Goal: Task Accomplishment & Management: Manage account settings

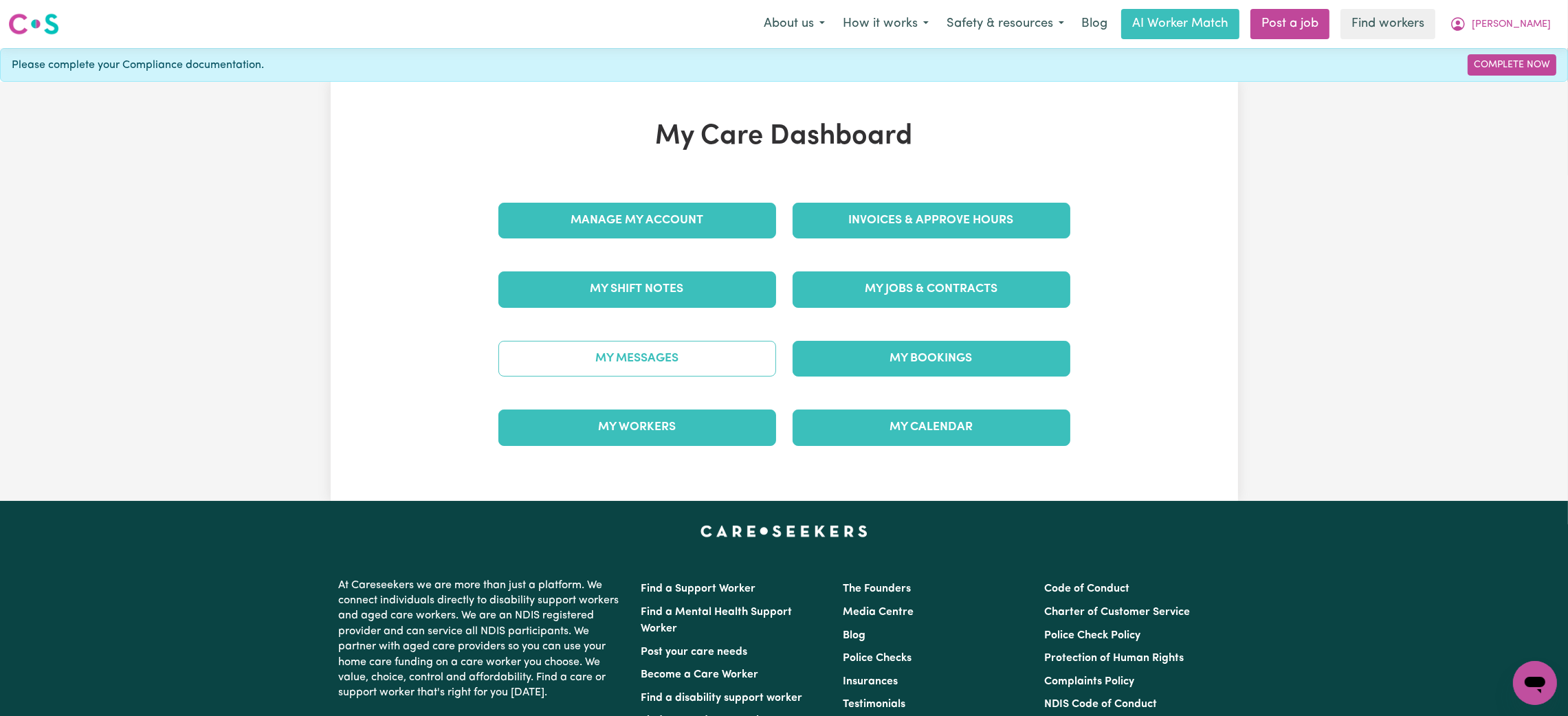
click at [683, 373] on link "My Messages" at bounding box center [637, 358] width 277 height 36
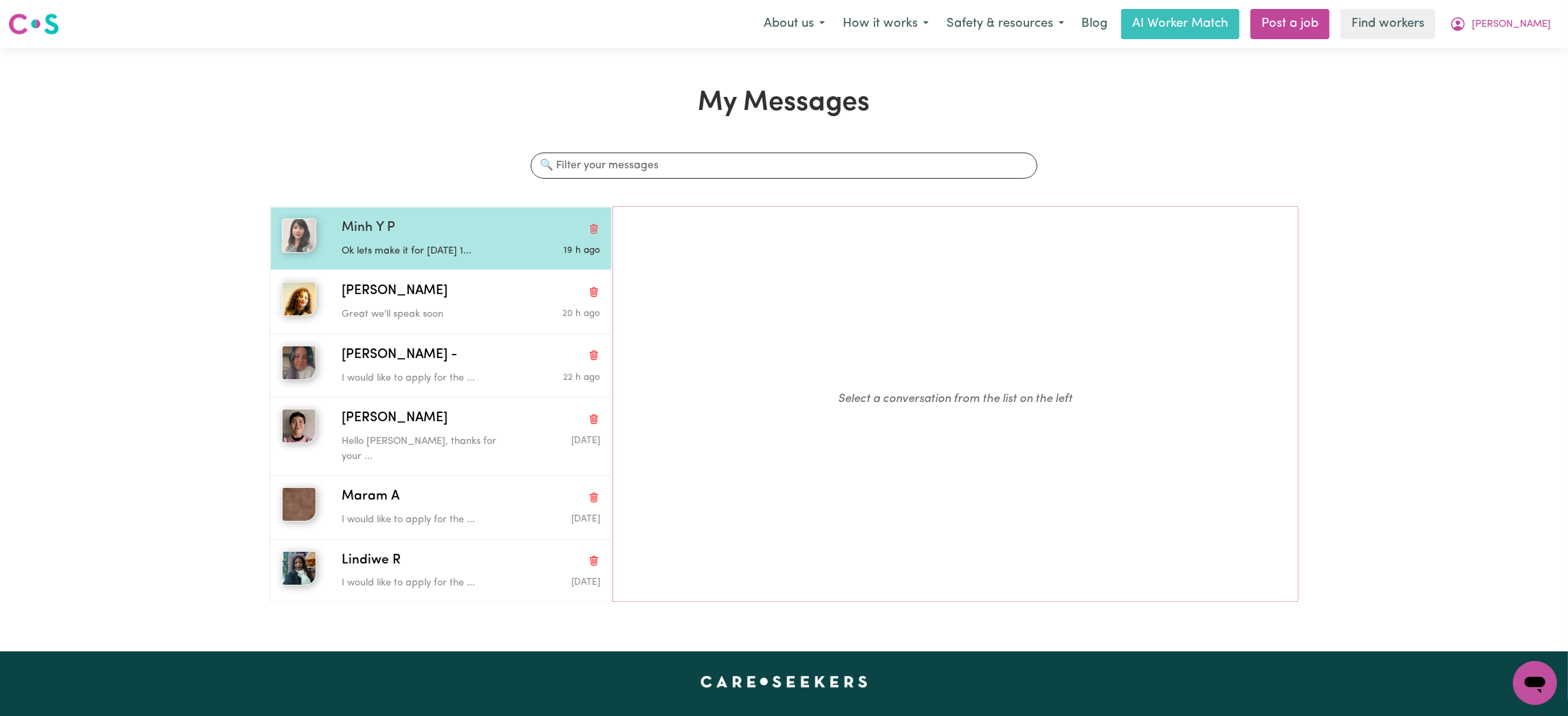
click at [446, 236] on div "Minh Y P" at bounding box center [471, 228] width 258 height 20
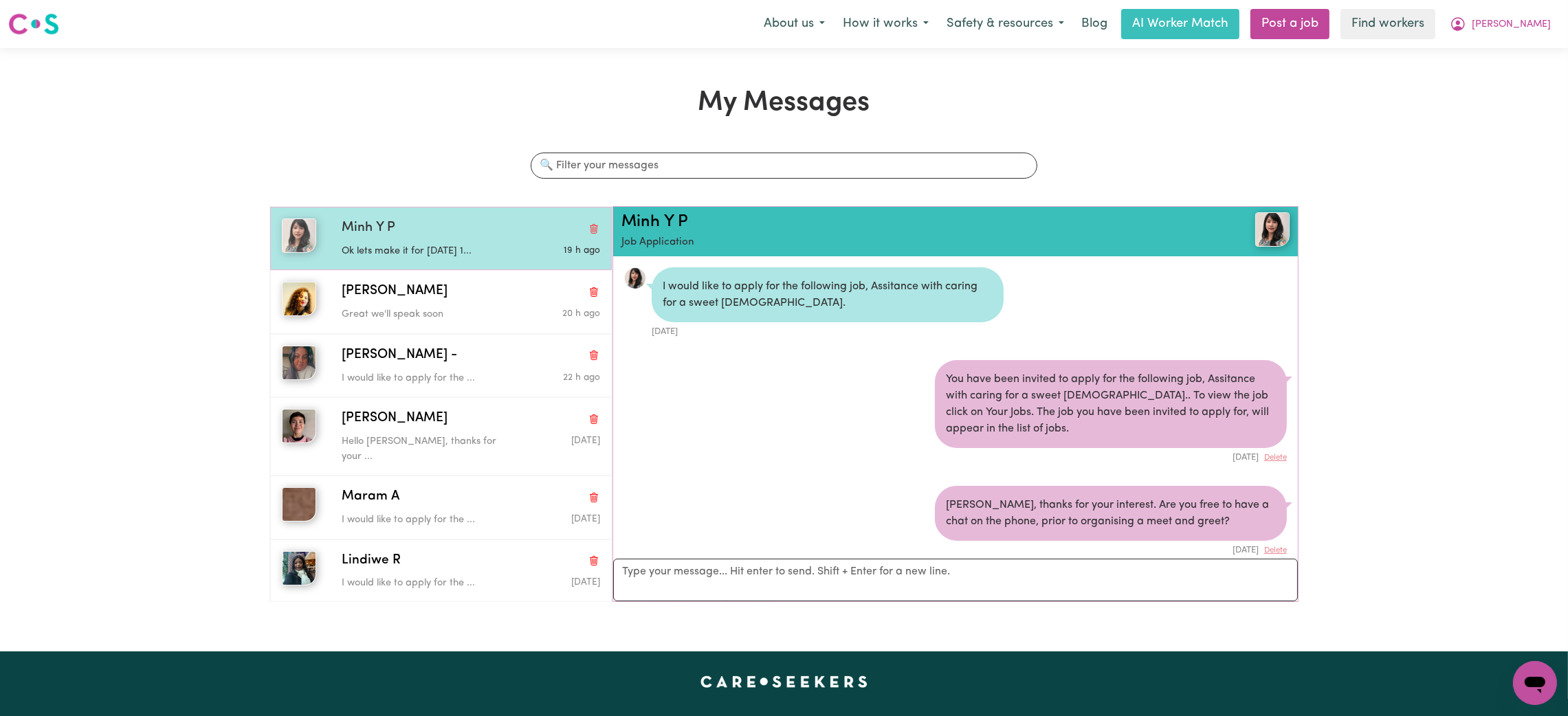
scroll to position [527, 0]
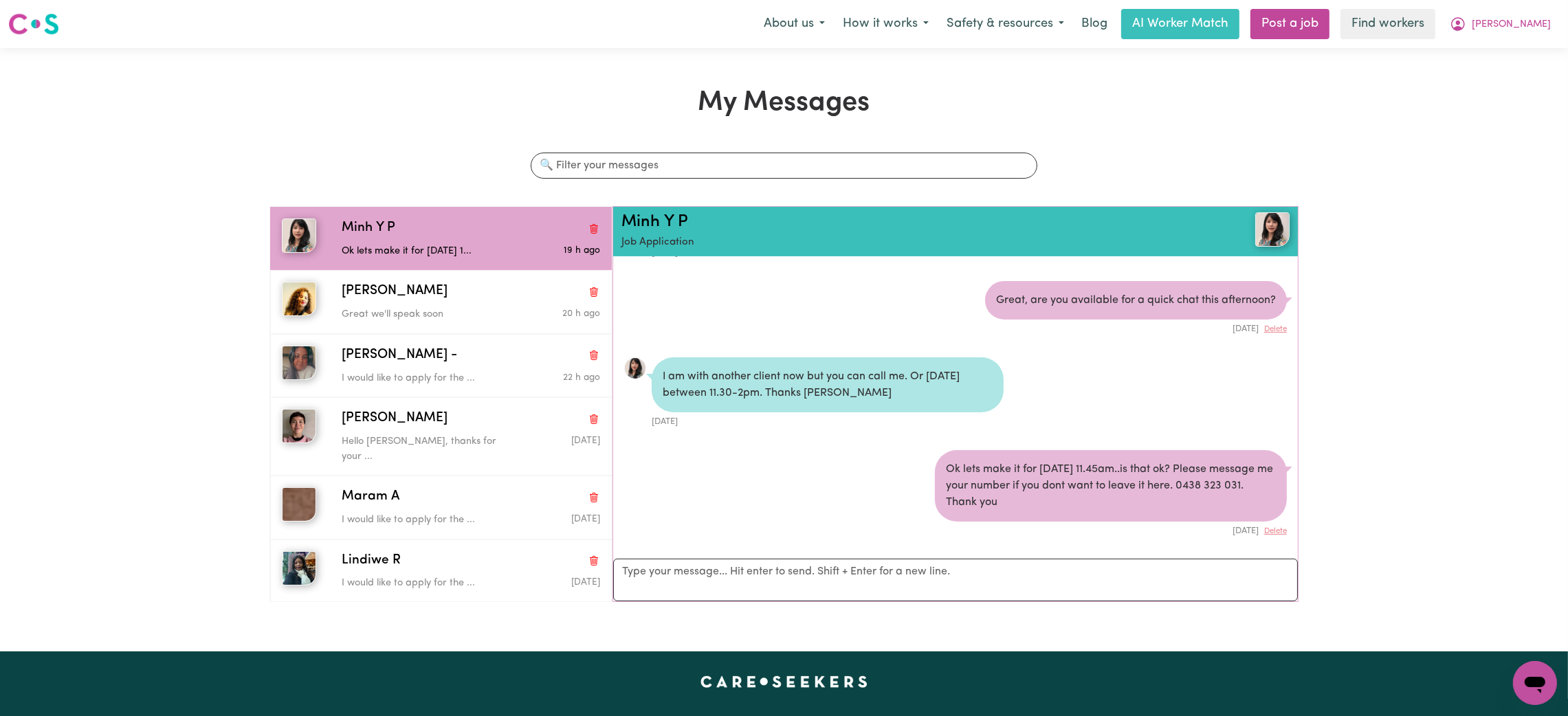
click at [1222, 391] on div "I am with another client now but you can call me. Or tomorrow between 11.30-2pm…" at bounding box center [955, 392] width 663 height 71
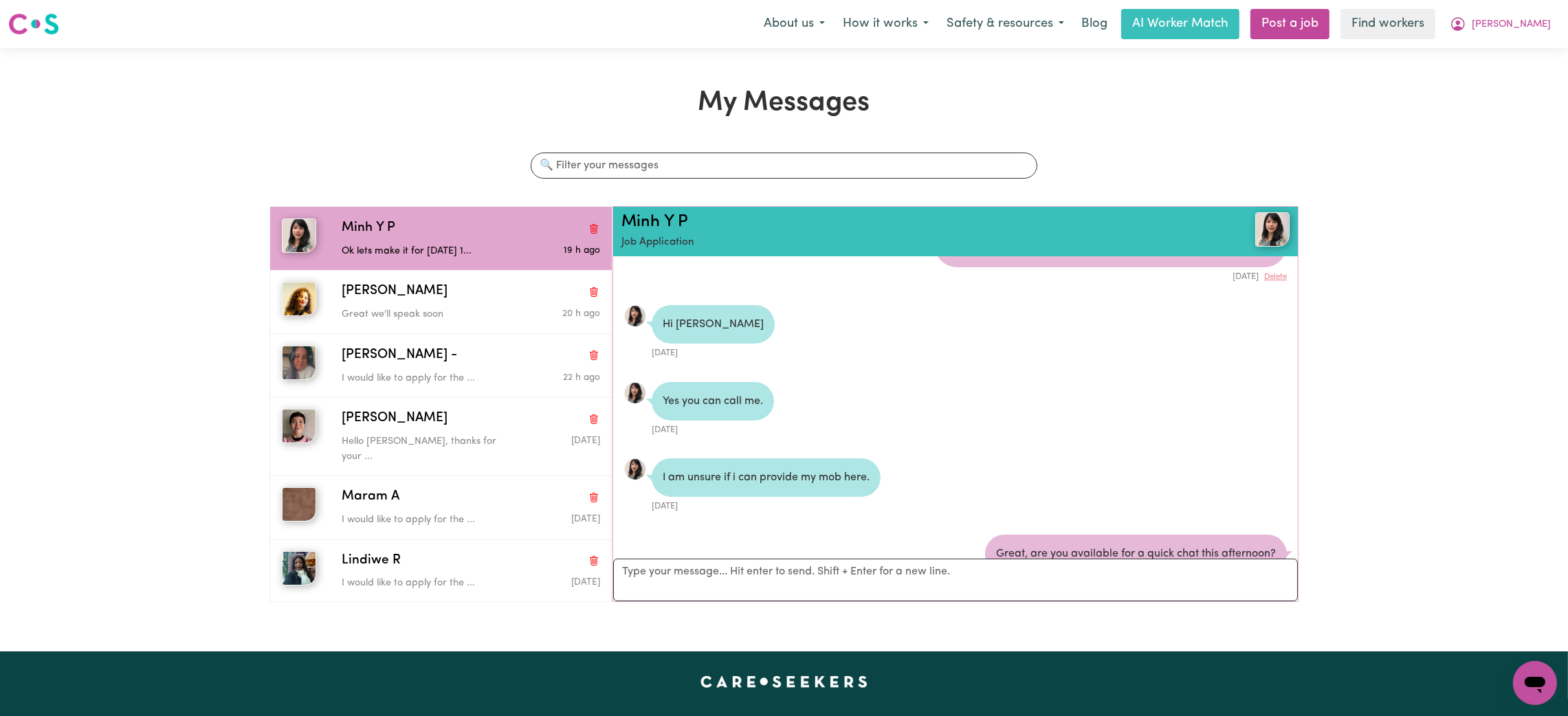
scroll to position [308, 0]
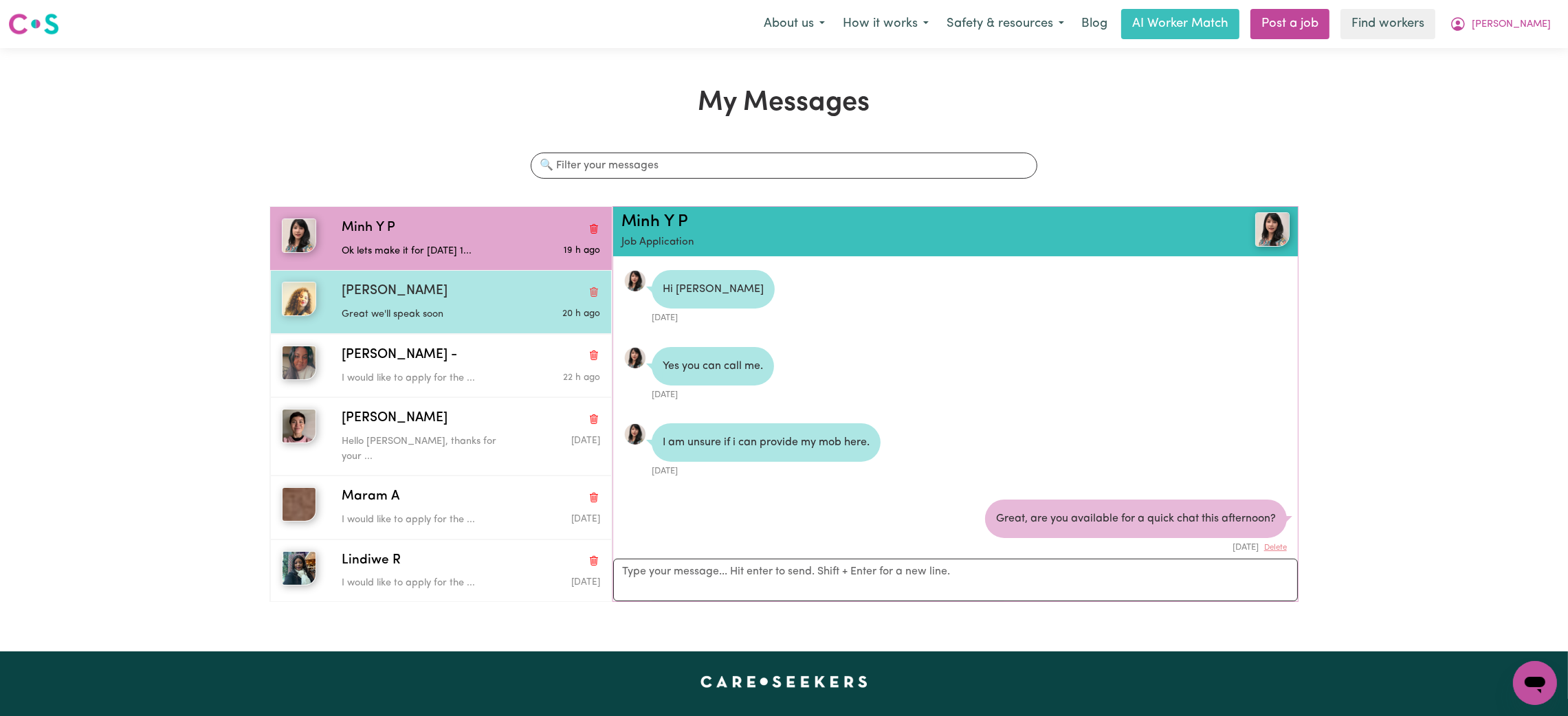
click at [409, 296] on div "Jazz Davies" at bounding box center [471, 291] width 258 height 20
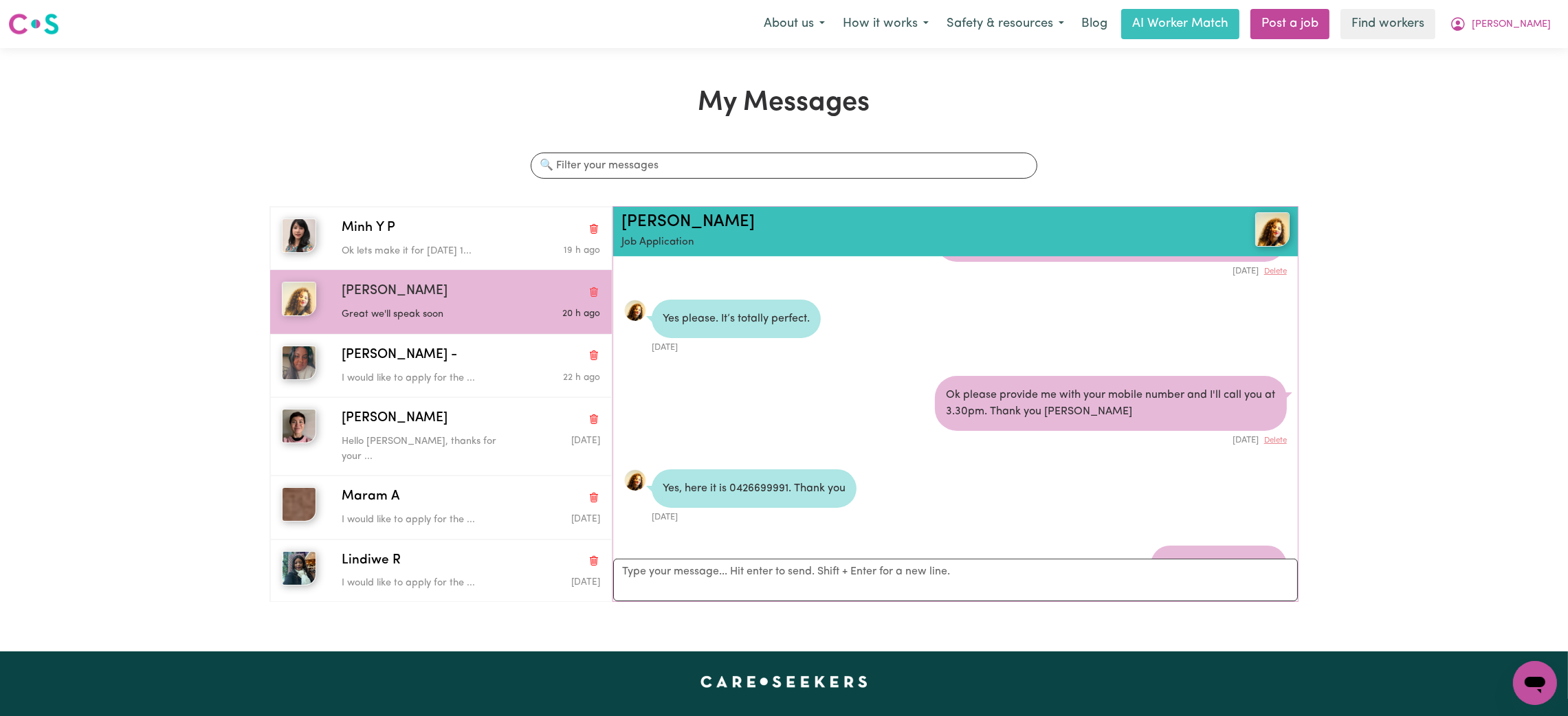
scroll to position [681, 0]
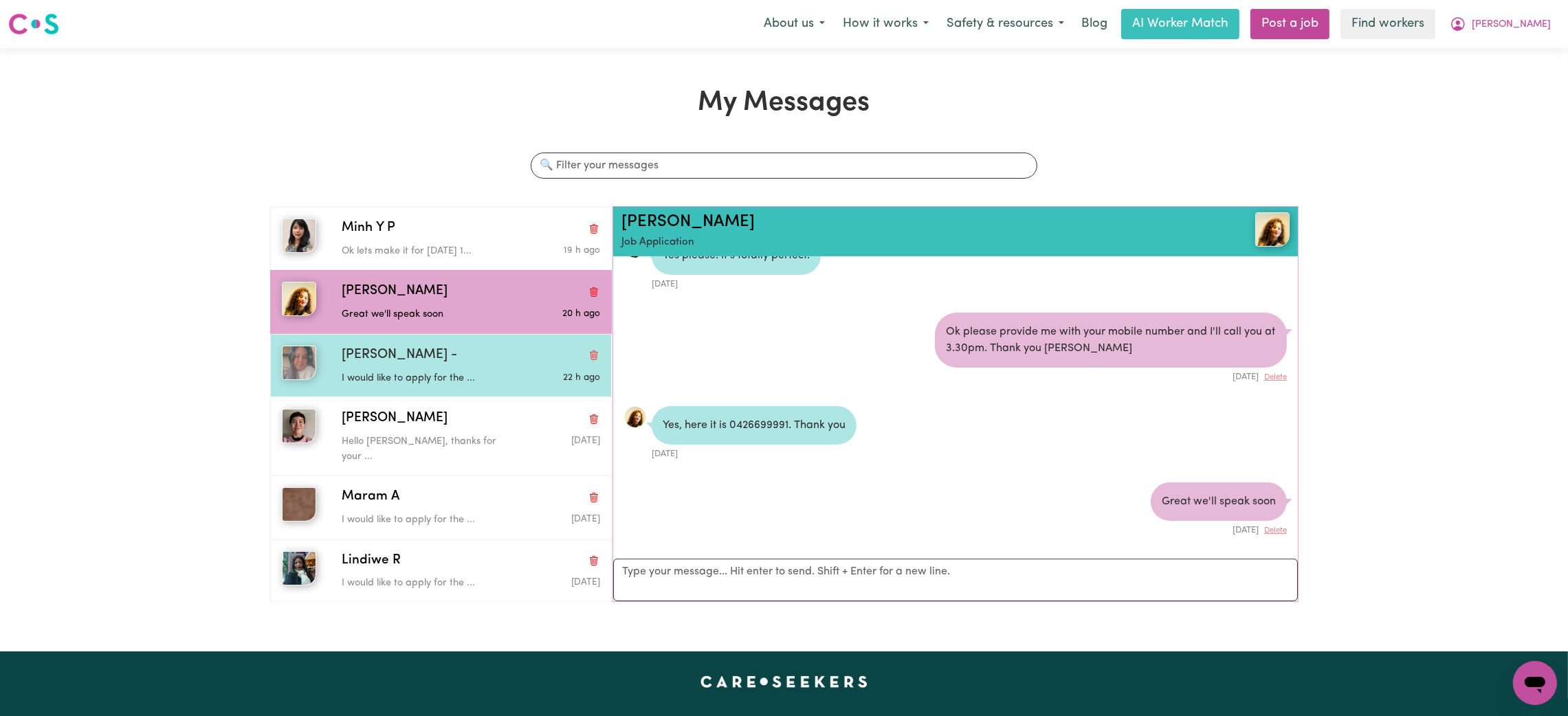
click at [447, 353] on div "Arpanpreet -" at bounding box center [471, 355] width 258 height 20
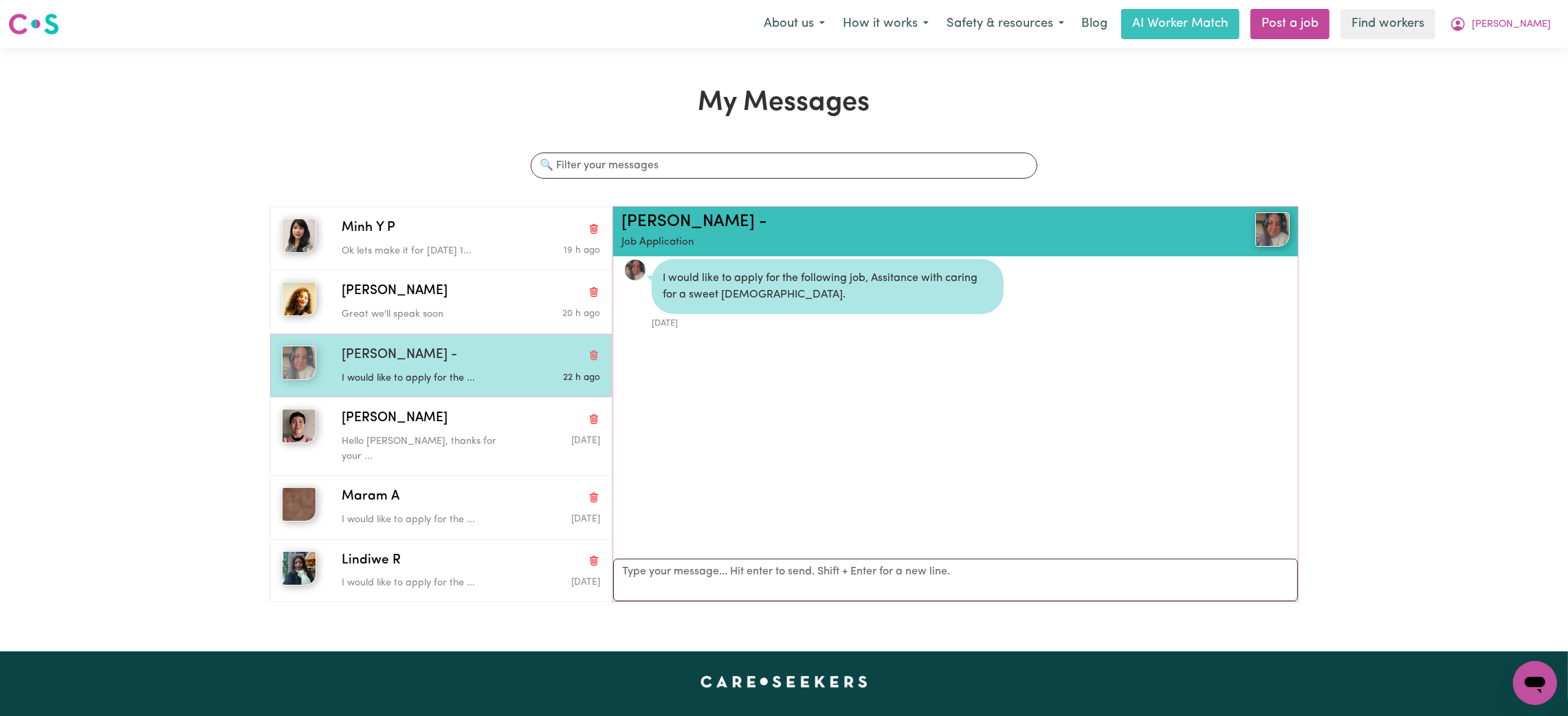
scroll to position [8, 0]
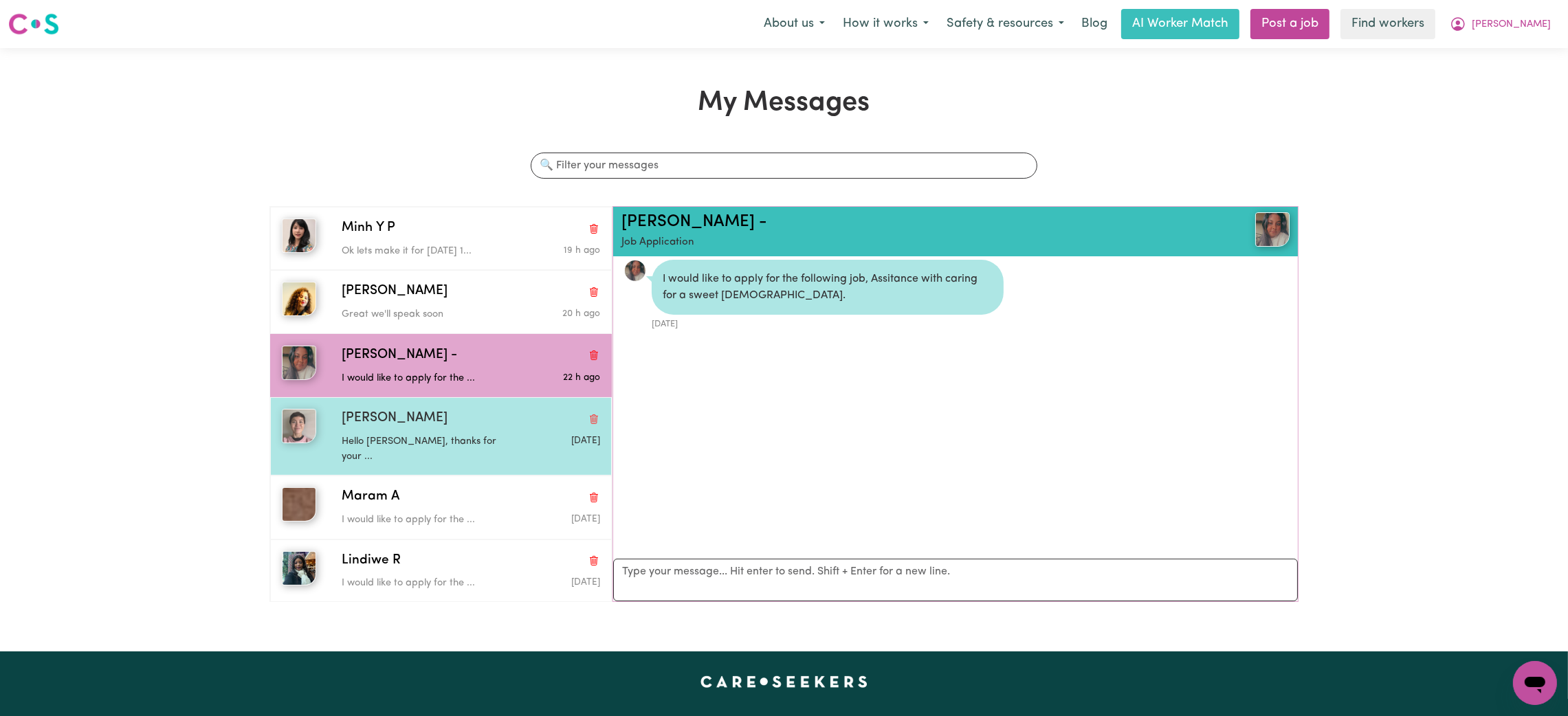
click at [447, 433] on div "Hello Yasuyo, thanks for your ..." at bounding box center [428, 446] width 173 height 35
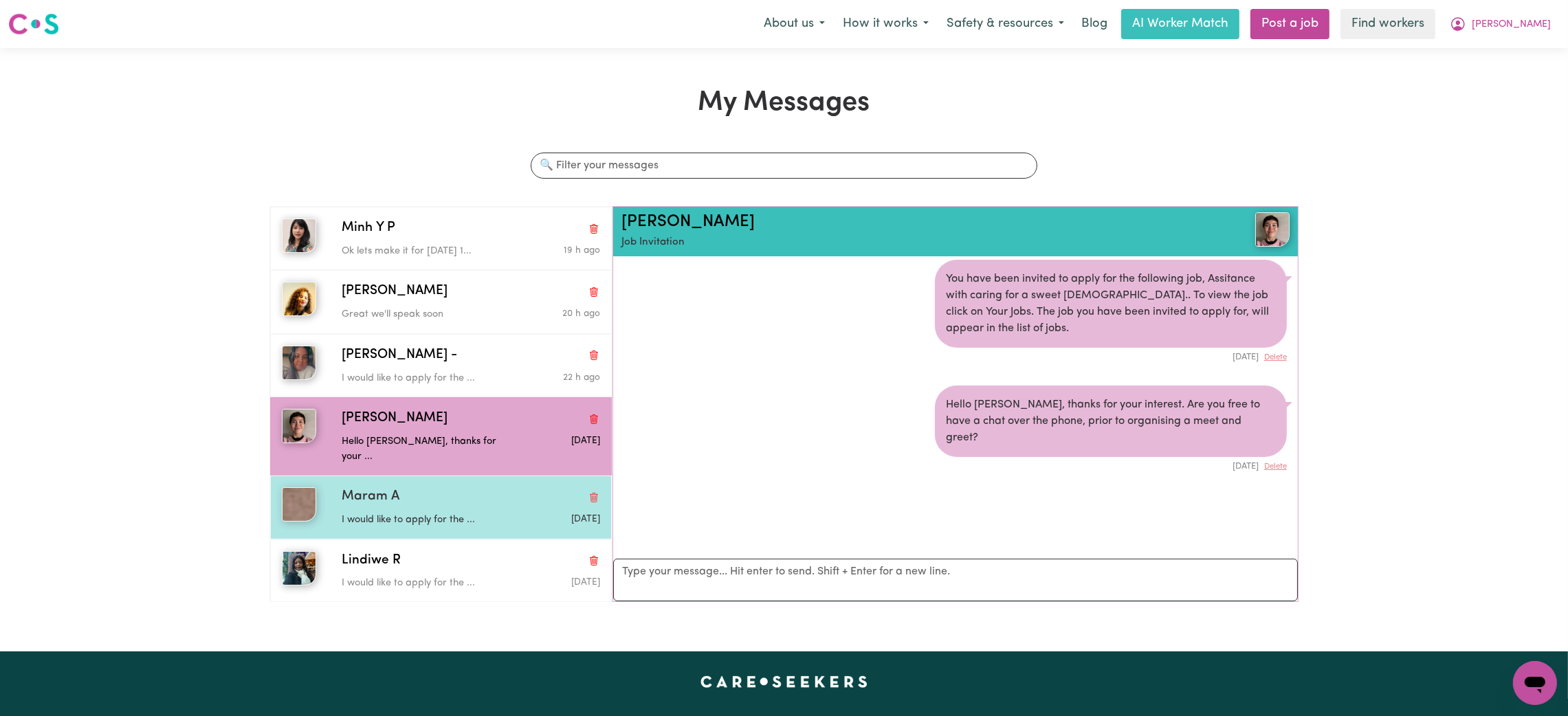
click at [456, 490] on div "Maram A" at bounding box center [471, 497] width 258 height 20
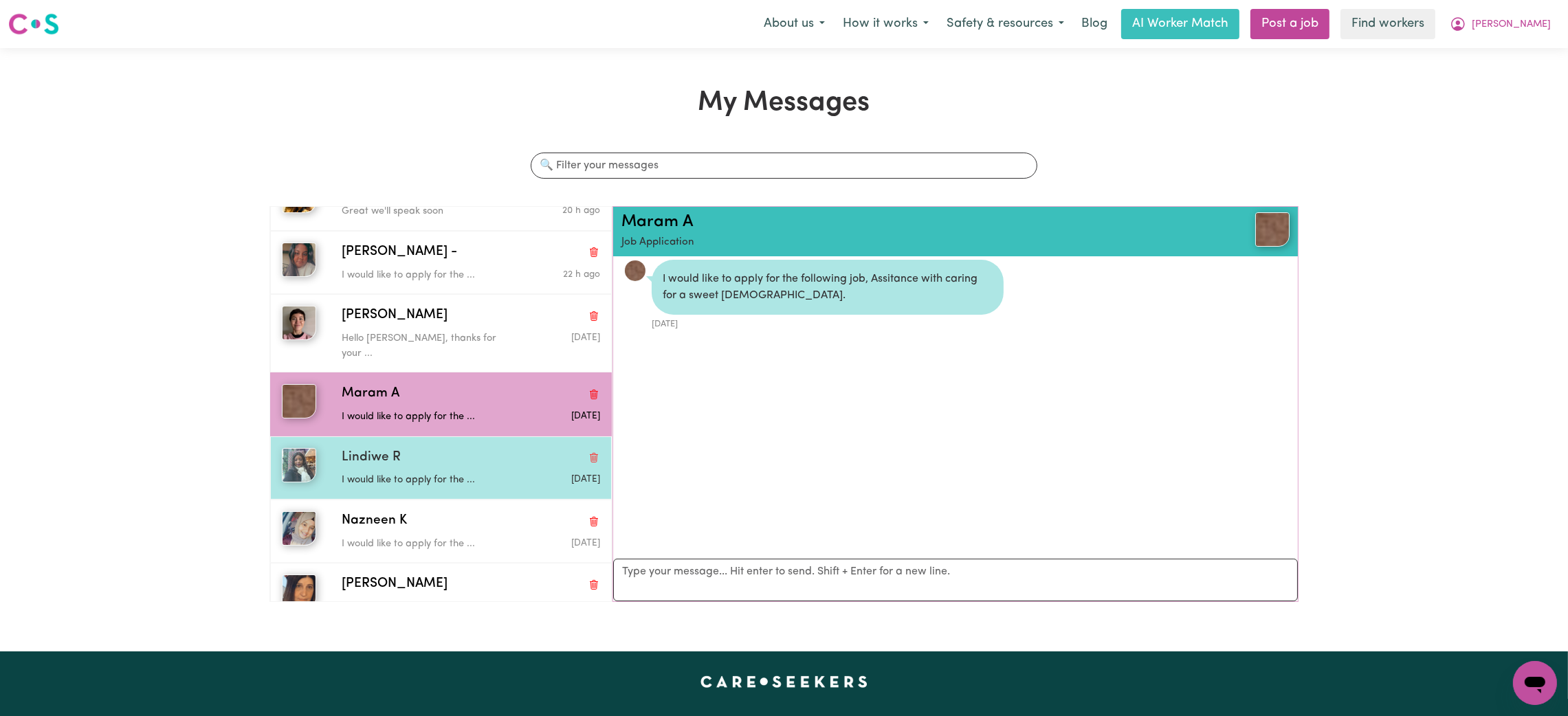
click at [464, 448] on div "Lindiwe R" at bounding box center [471, 458] width 258 height 20
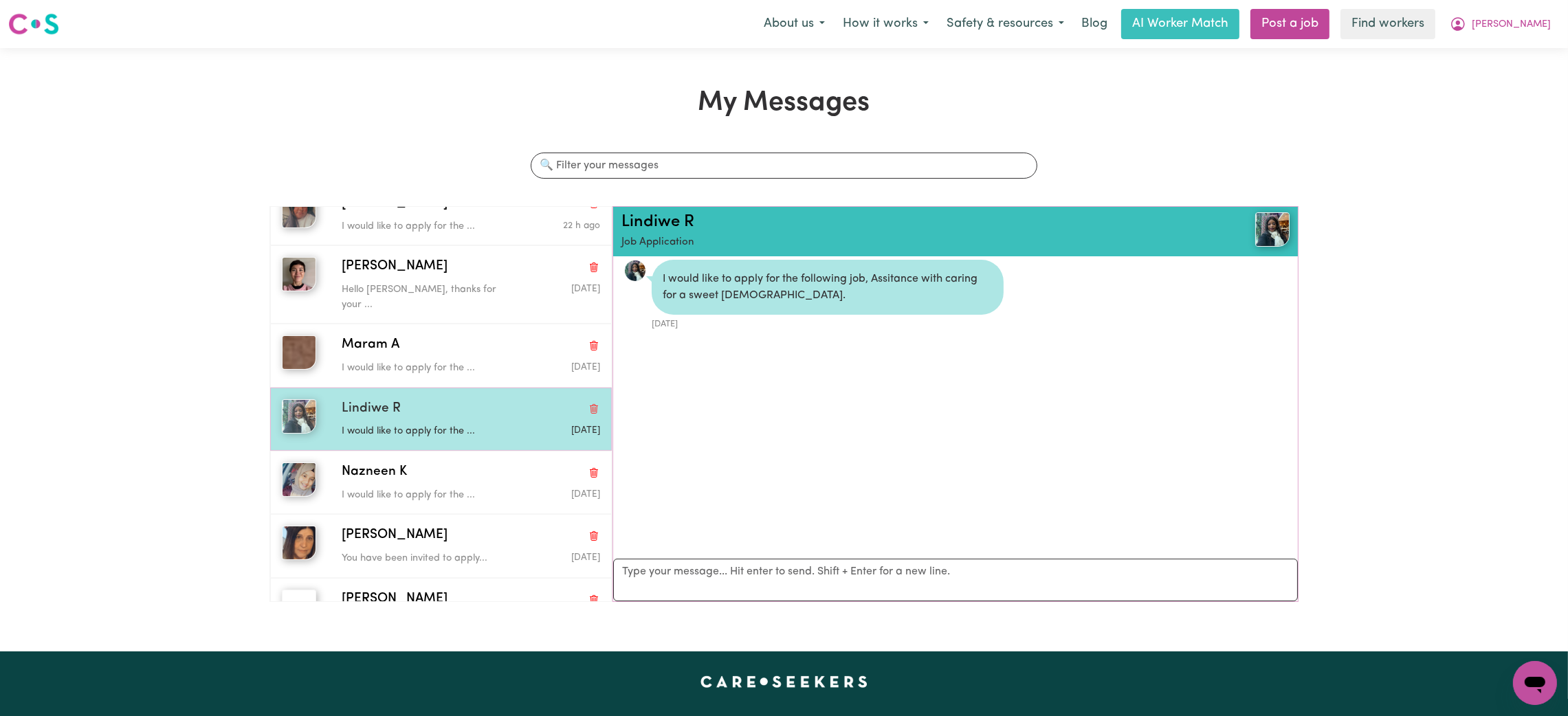
scroll to position [179, 0]
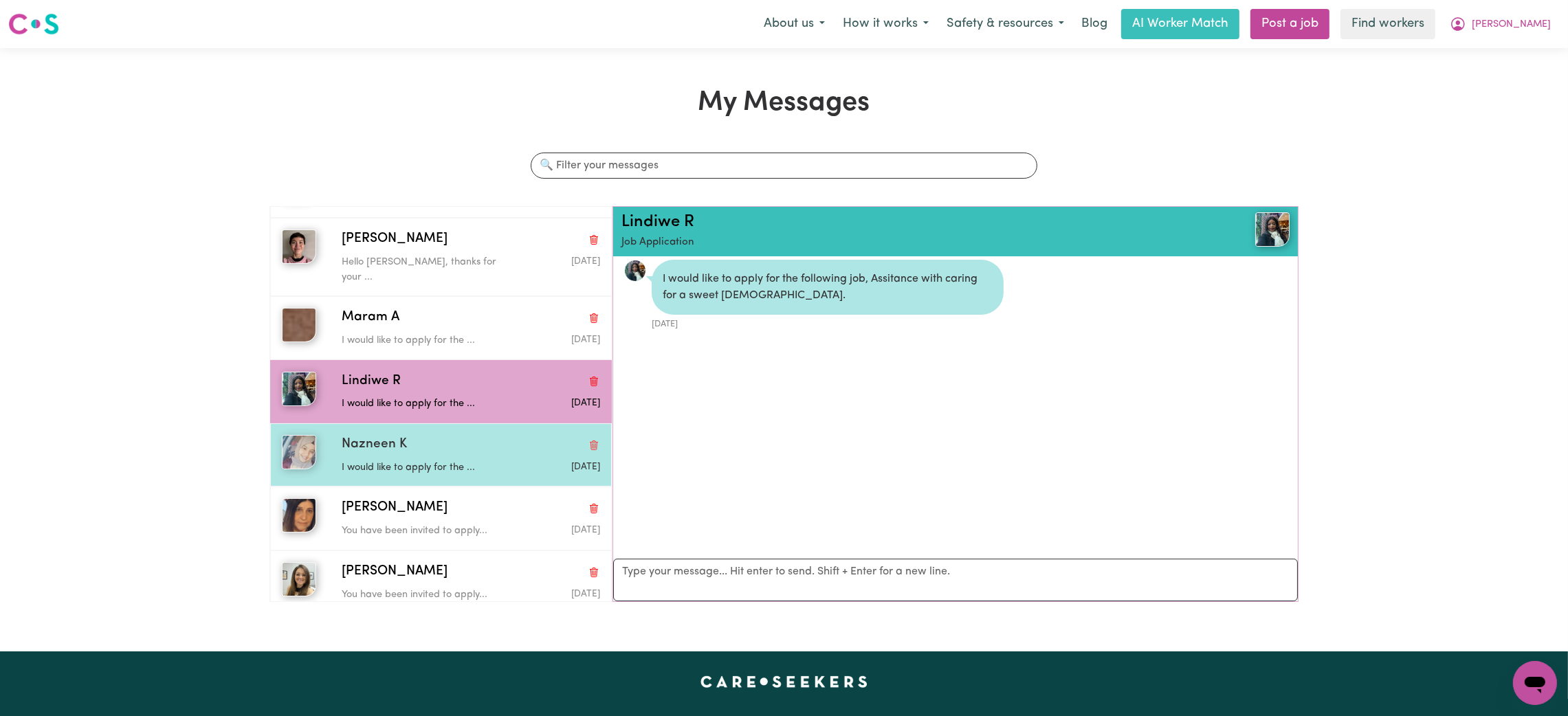
click at [464, 435] on div "Nazneen K" at bounding box center [471, 445] width 258 height 20
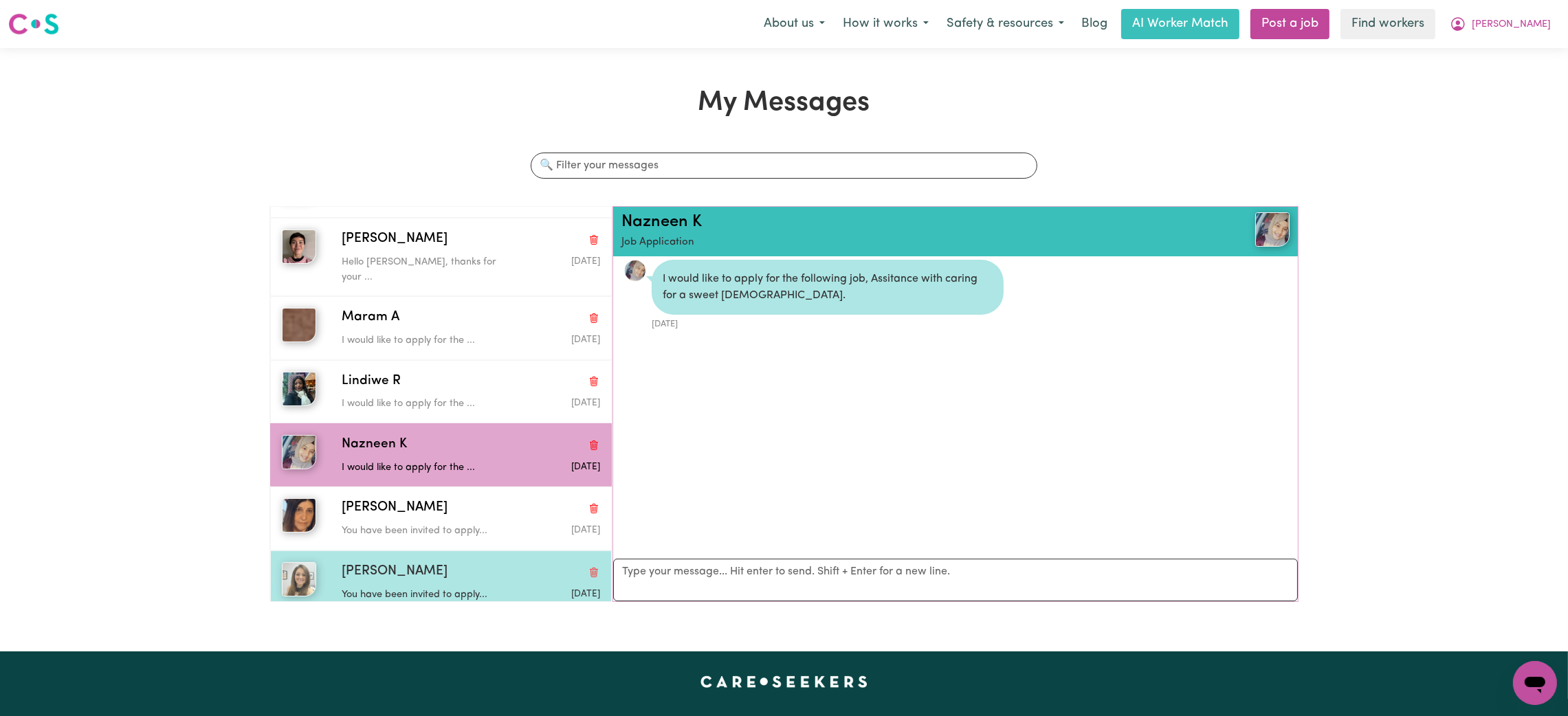
drag, startPoint x: 457, startPoint y: 569, endPoint x: 454, endPoint y: 542, distance: 27.2
click at [456, 582] on div "You have been invited to apply..." at bounding box center [428, 592] width 173 height 21
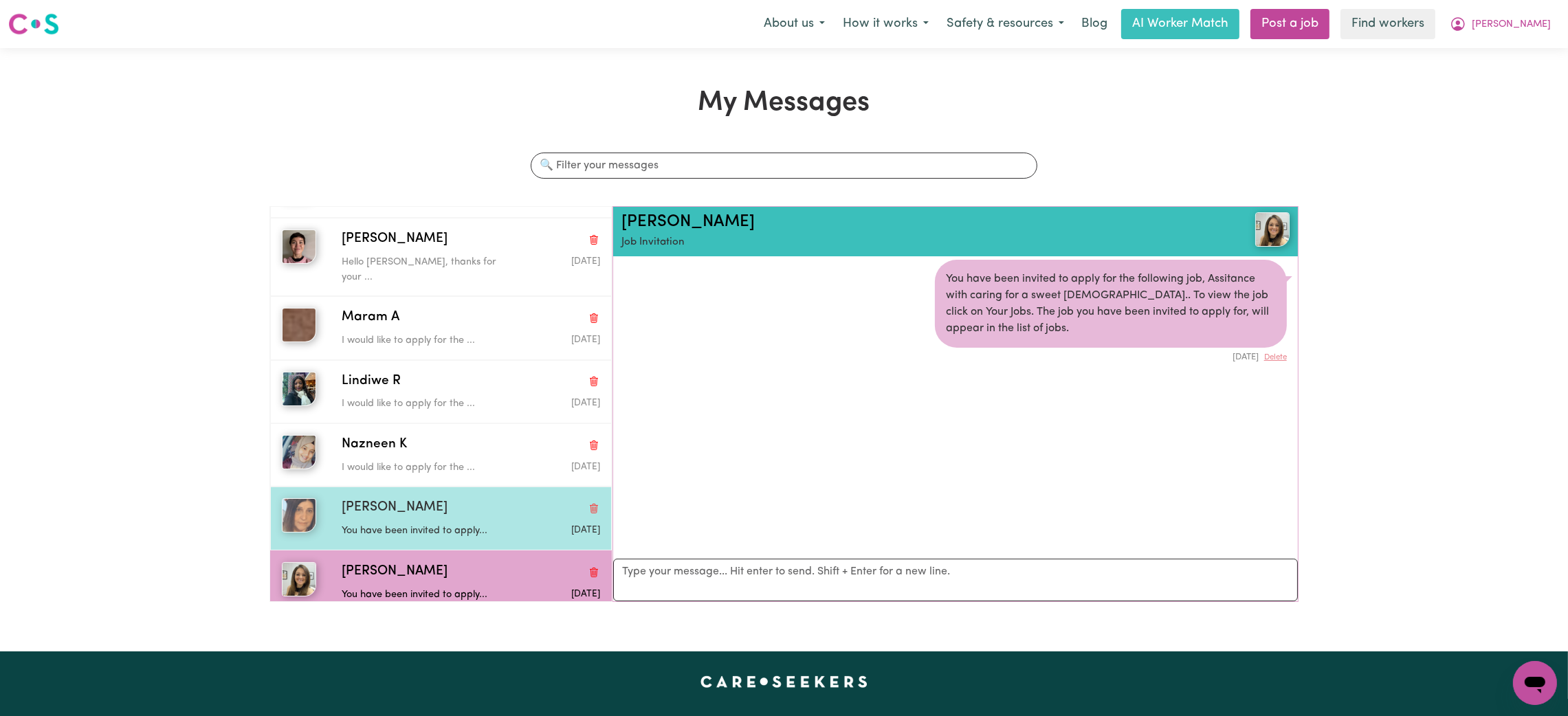
click at [454, 524] on p "You have been invited to apply..." at bounding box center [428, 531] width 173 height 15
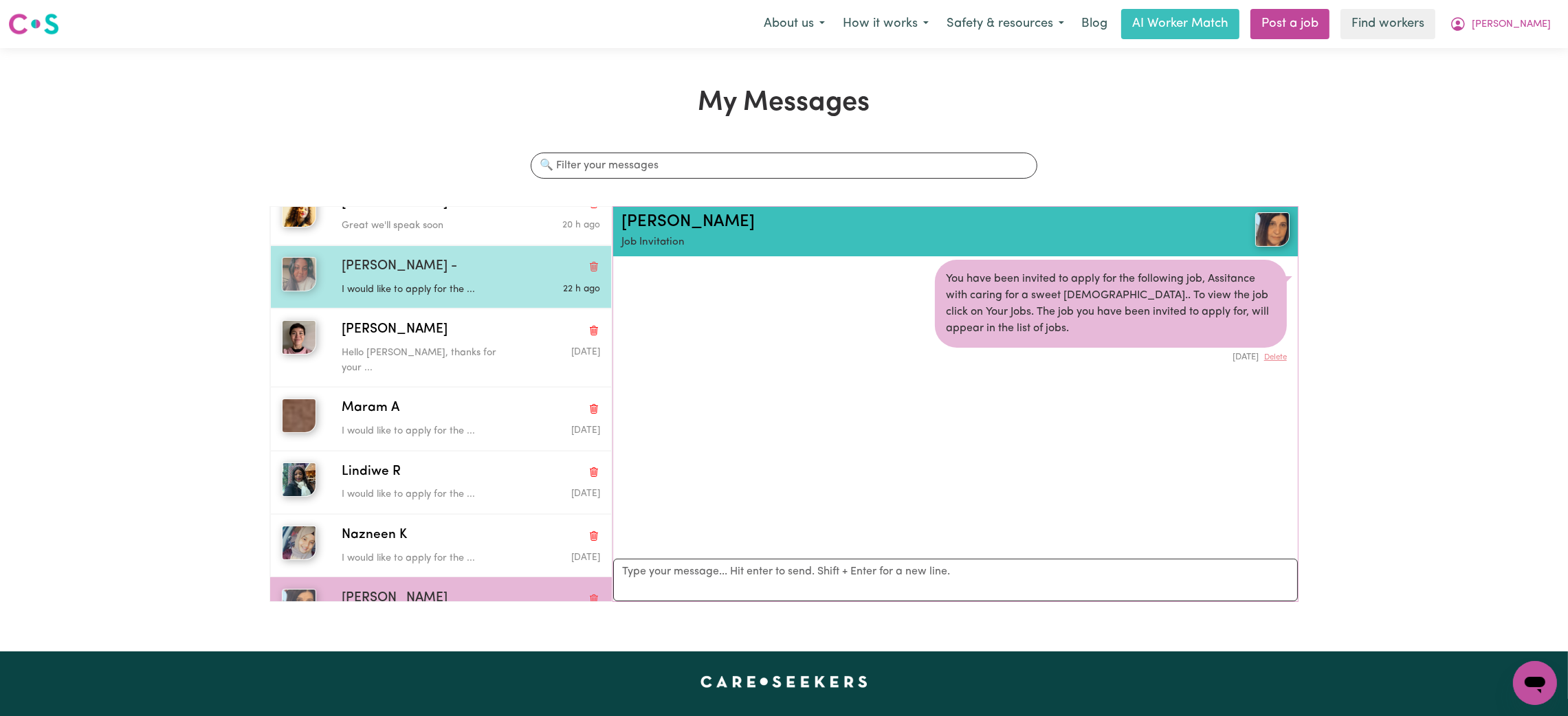
scroll to position [0, 0]
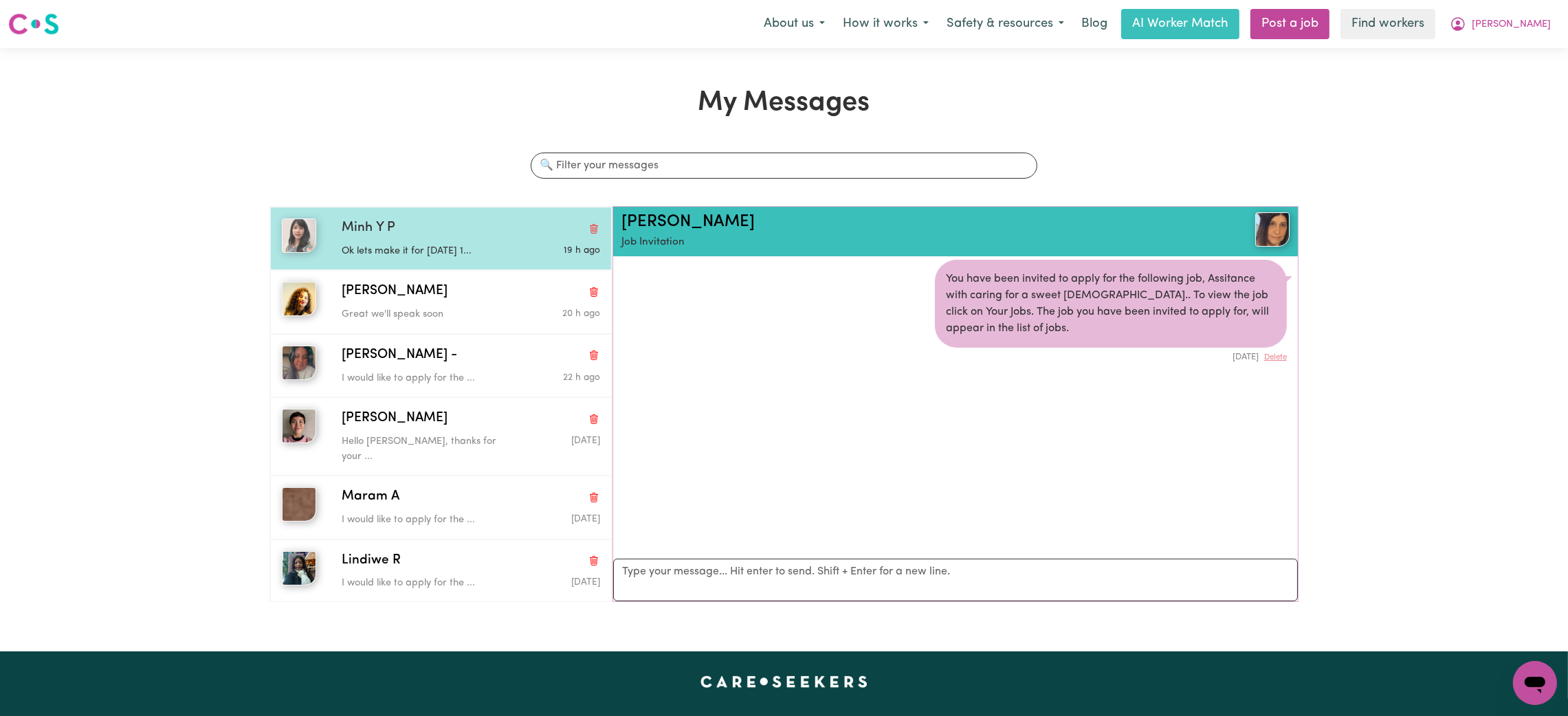
click at [445, 239] on div "Ok lets make it for tomorrow 1..." at bounding box center [428, 249] width 173 height 21
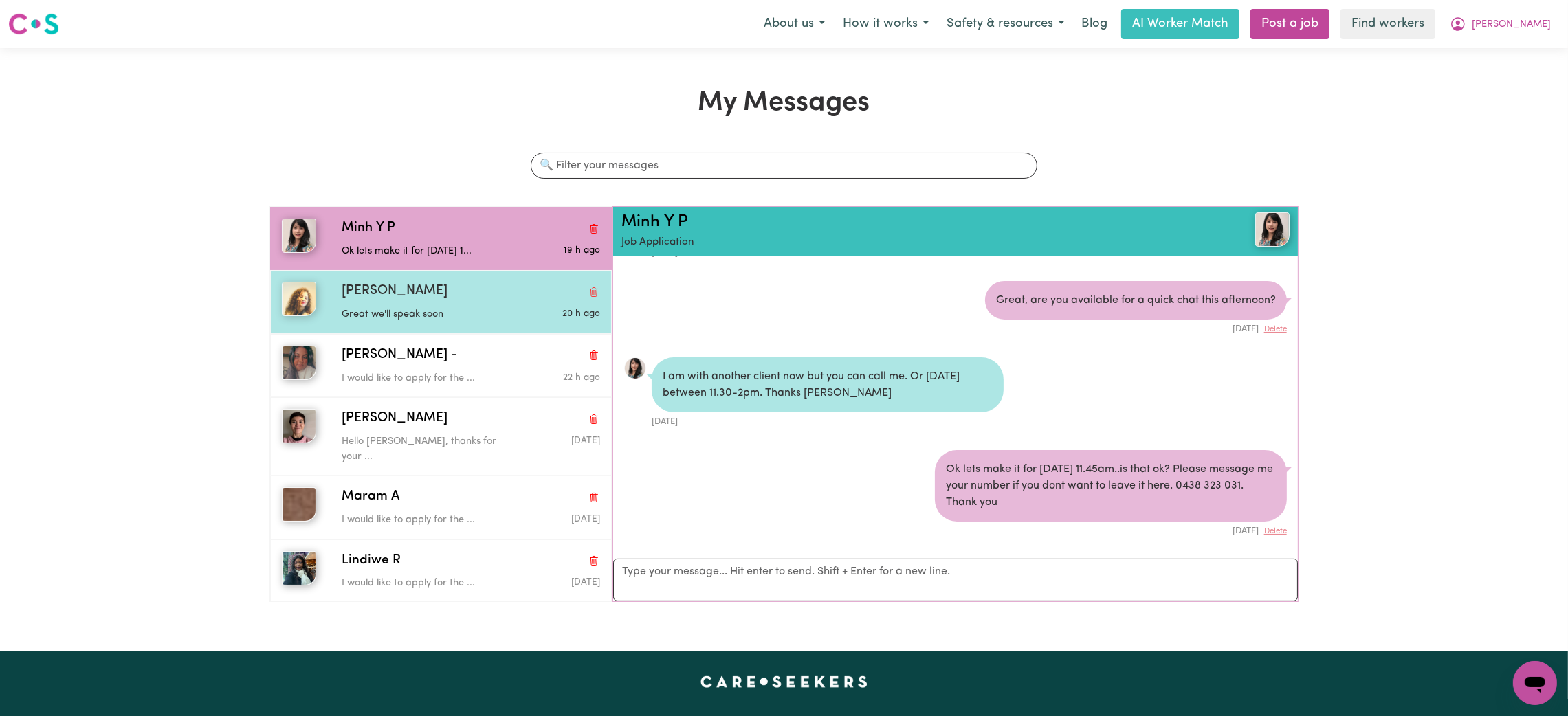
click at [369, 286] on span "Jazz Davies" at bounding box center [395, 291] width 106 height 20
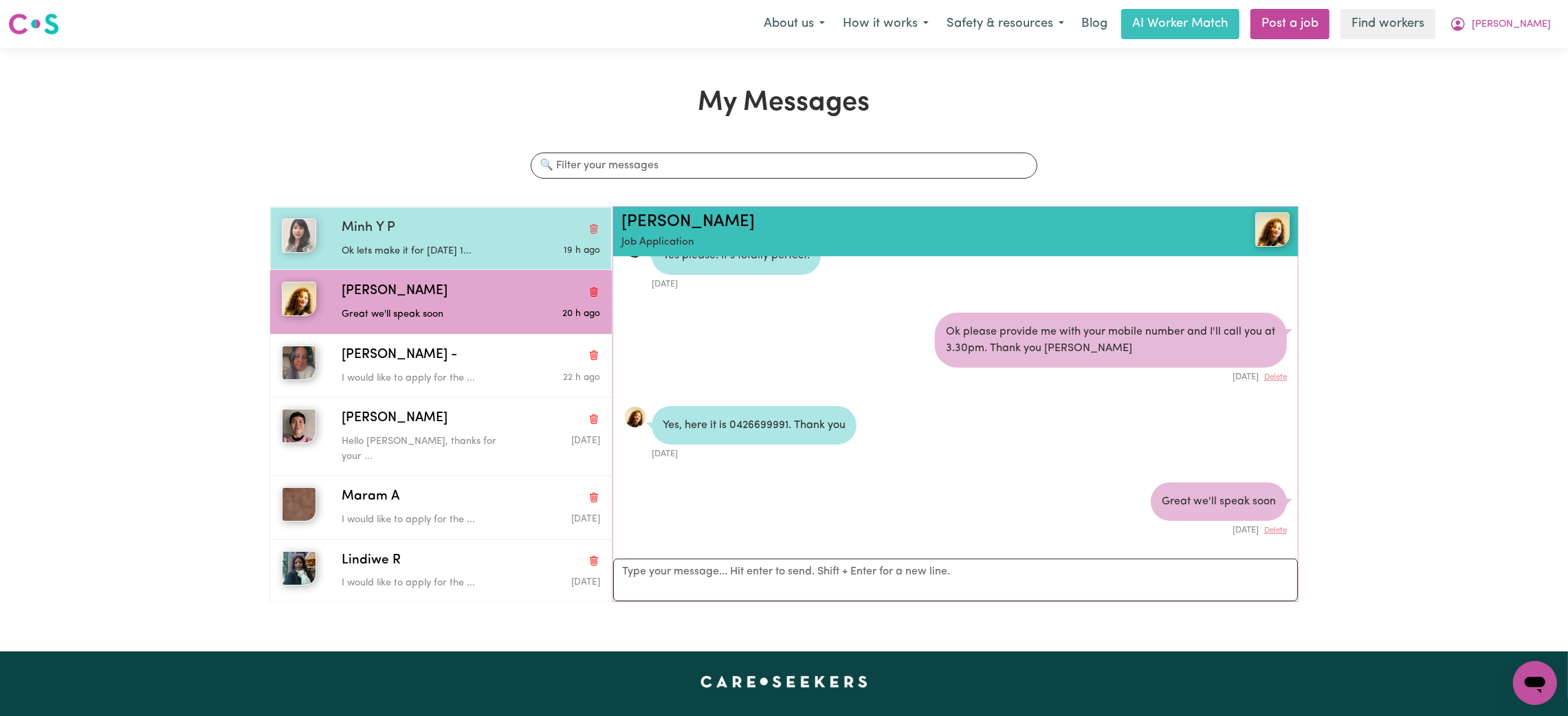
click at [400, 241] on div "Ok lets make it for tomorrow 1..." at bounding box center [428, 249] width 173 height 21
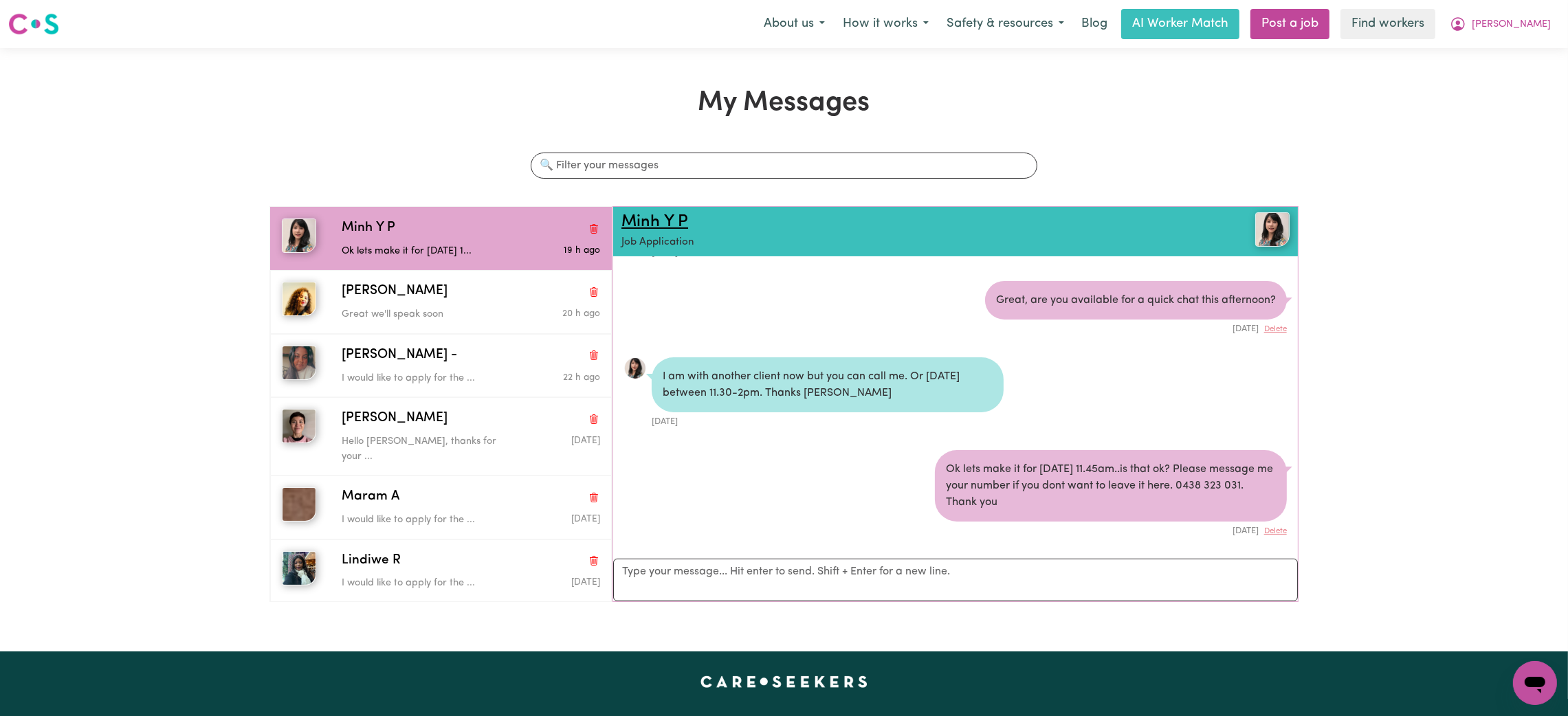
click at [655, 215] on link "Minh Y P" at bounding box center [655, 222] width 67 height 17
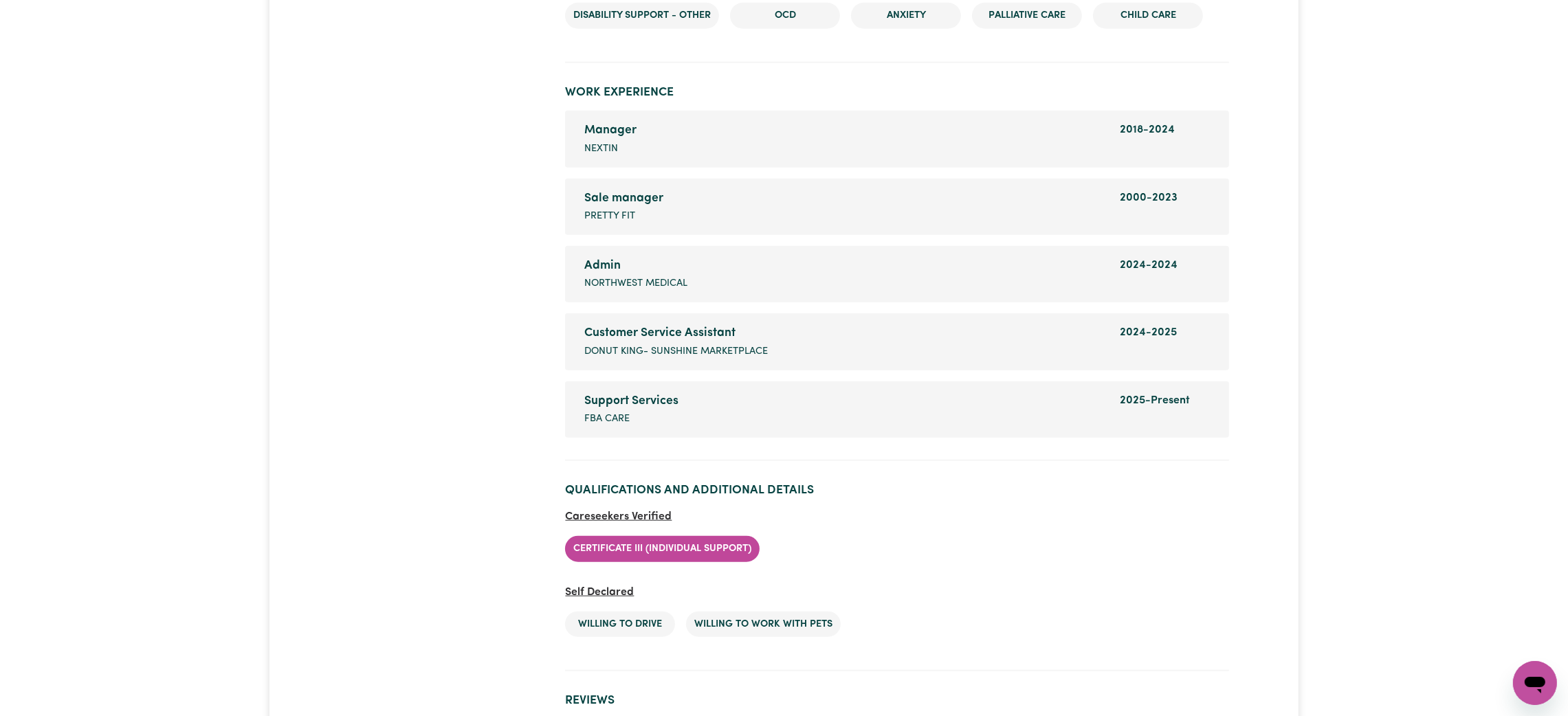
scroll to position [2268, 0]
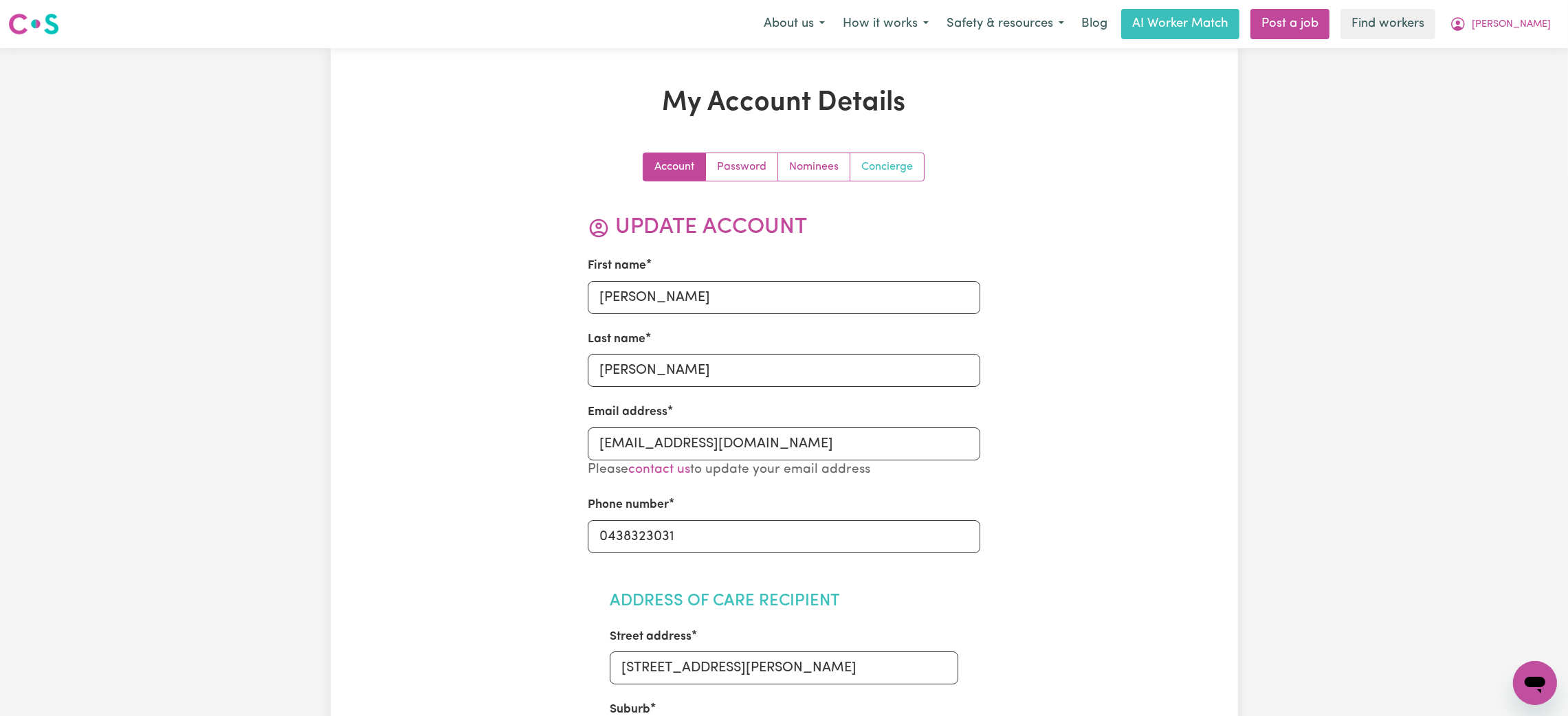
click at [897, 163] on link "Concierge" at bounding box center [886, 167] width 74 height 28
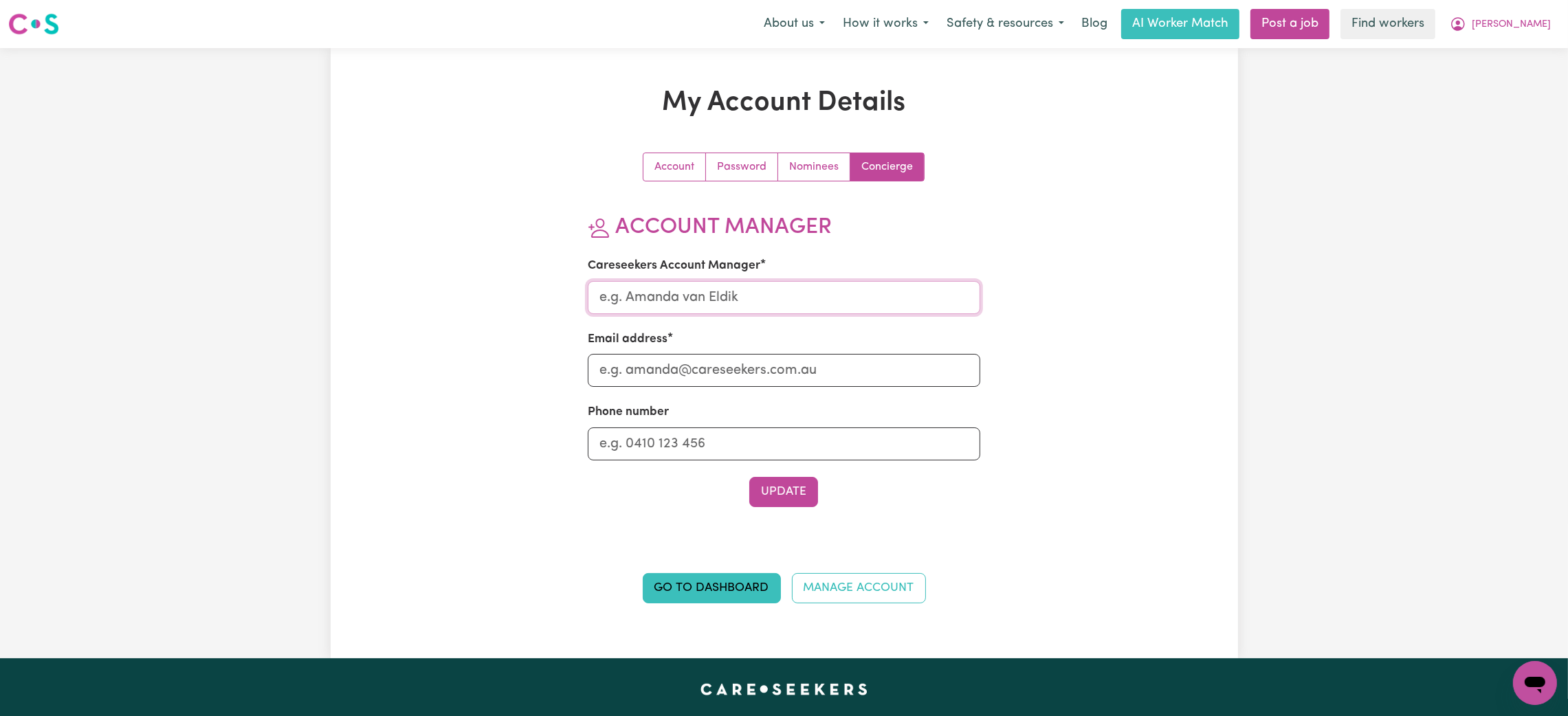
click at [699, 286] on input "Careseekers Account Manager" at bounding box center [783, 298] width 392 height 33
type input "Mikayla"
click at [715, 369] on input "Email address" at bounding box center [783, 371] width 392 height 33
type input "mikayla@careseekers.com.au"
click at [771, 519] on div "Account Password Nominees Concierge Account Manager Careseekers Account Manager…" at bounding box center [783, 340] width 392 height 377
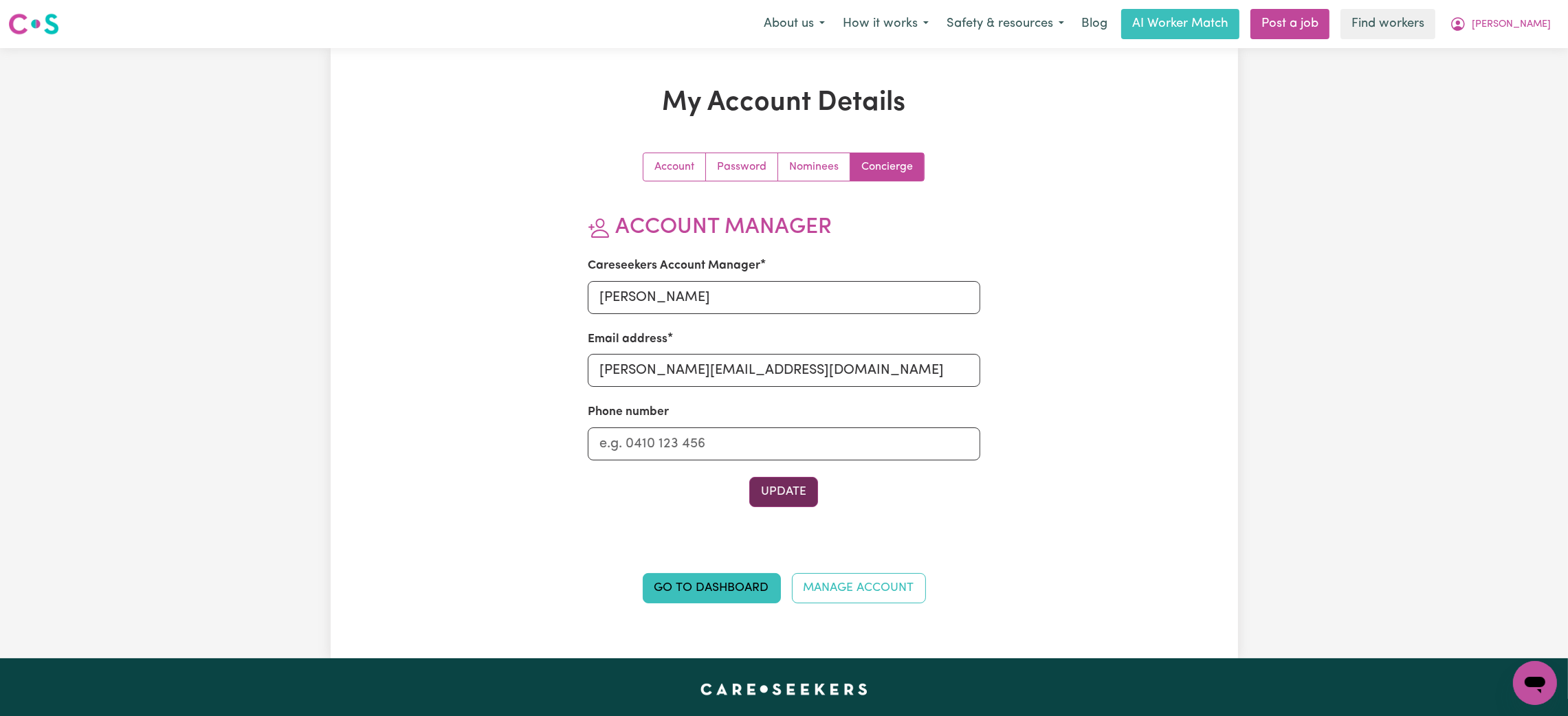
click at [769, 494] on button "Update" at bounding box center [783, 492] width 69 height 30
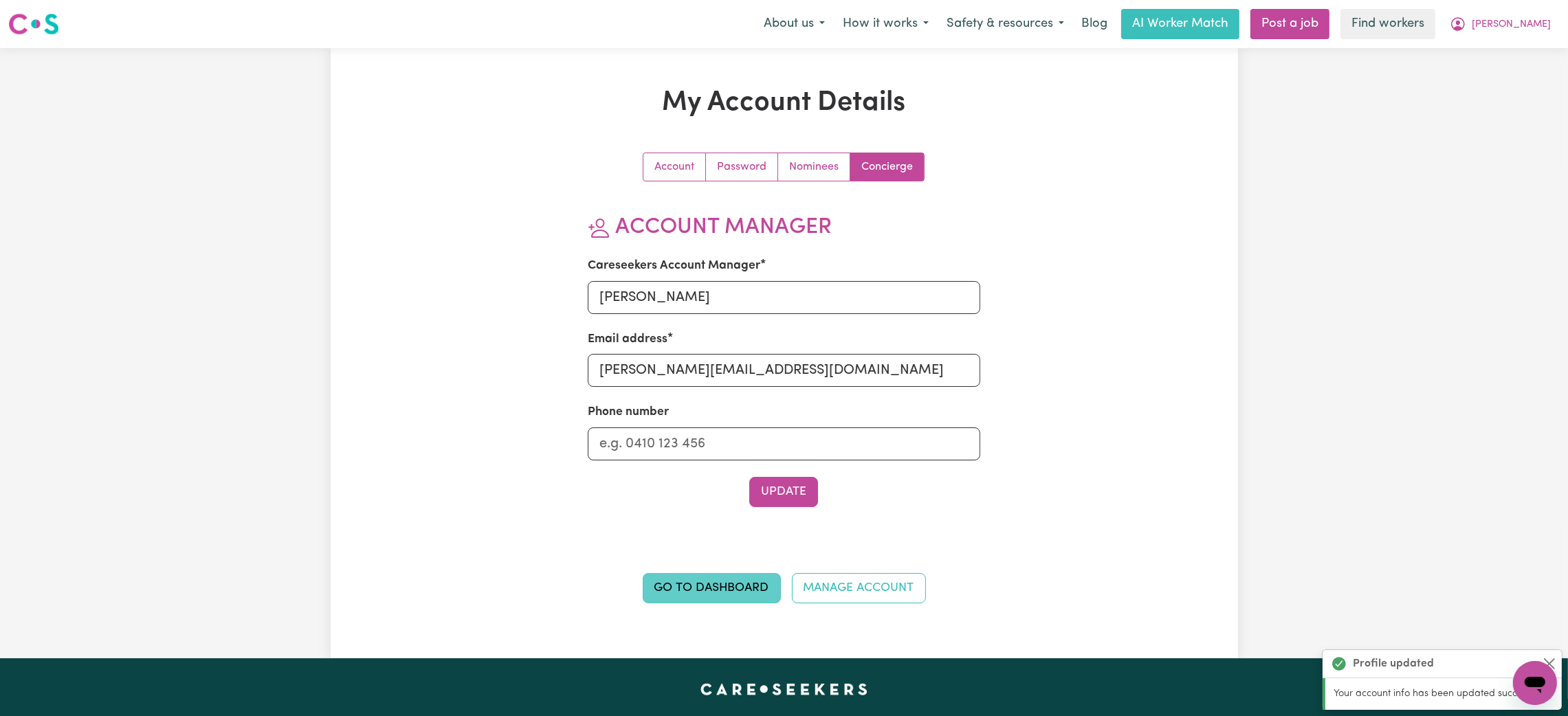
click at [699, 584] on link "Go to Dashboard" at bounding box center [712, 588] width 138 height 30
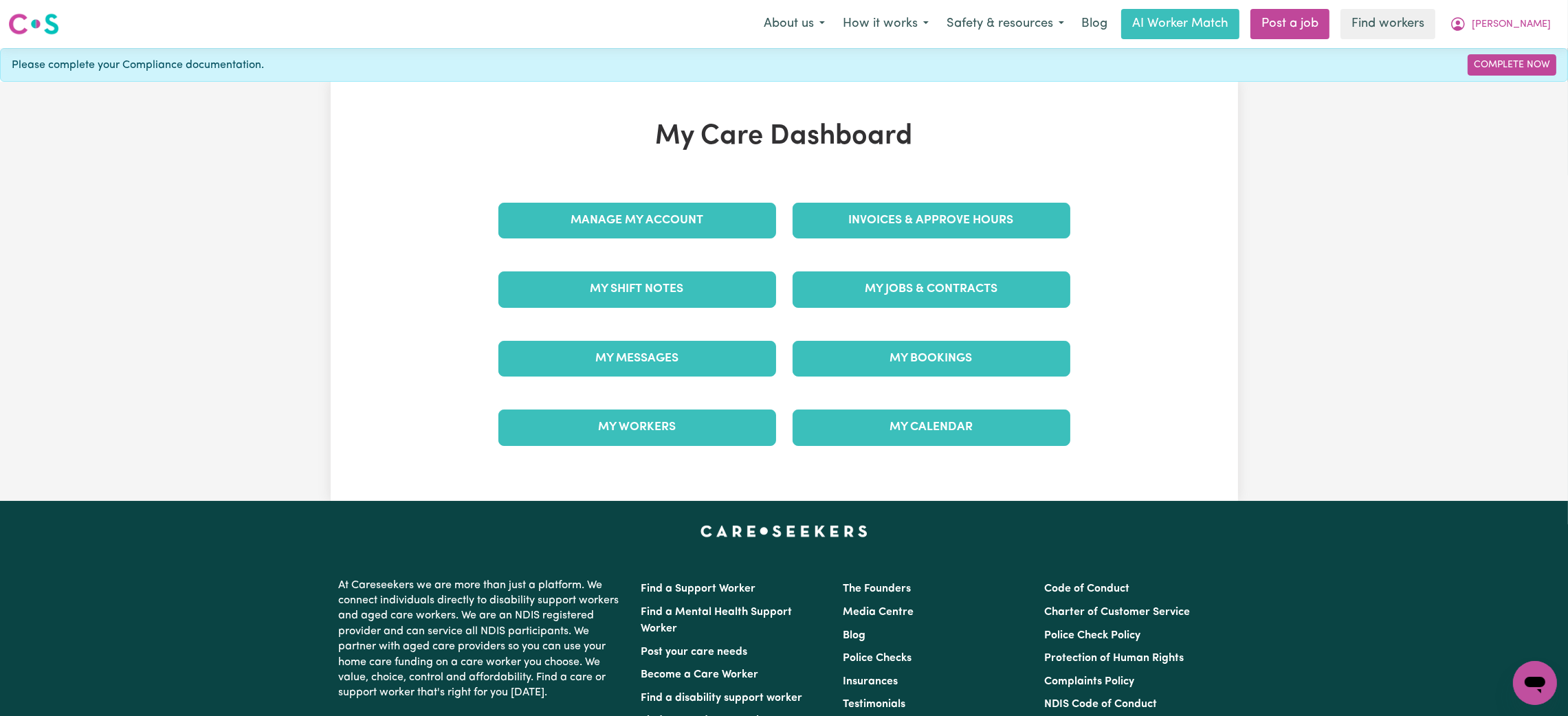
click at [602, 243] on div "Manage My Account" at bounding box center [637, 220] width 294 height 69
click at [599, 230] on link "Manage My Account" at bounding box center [637, 220] width 277 height 36
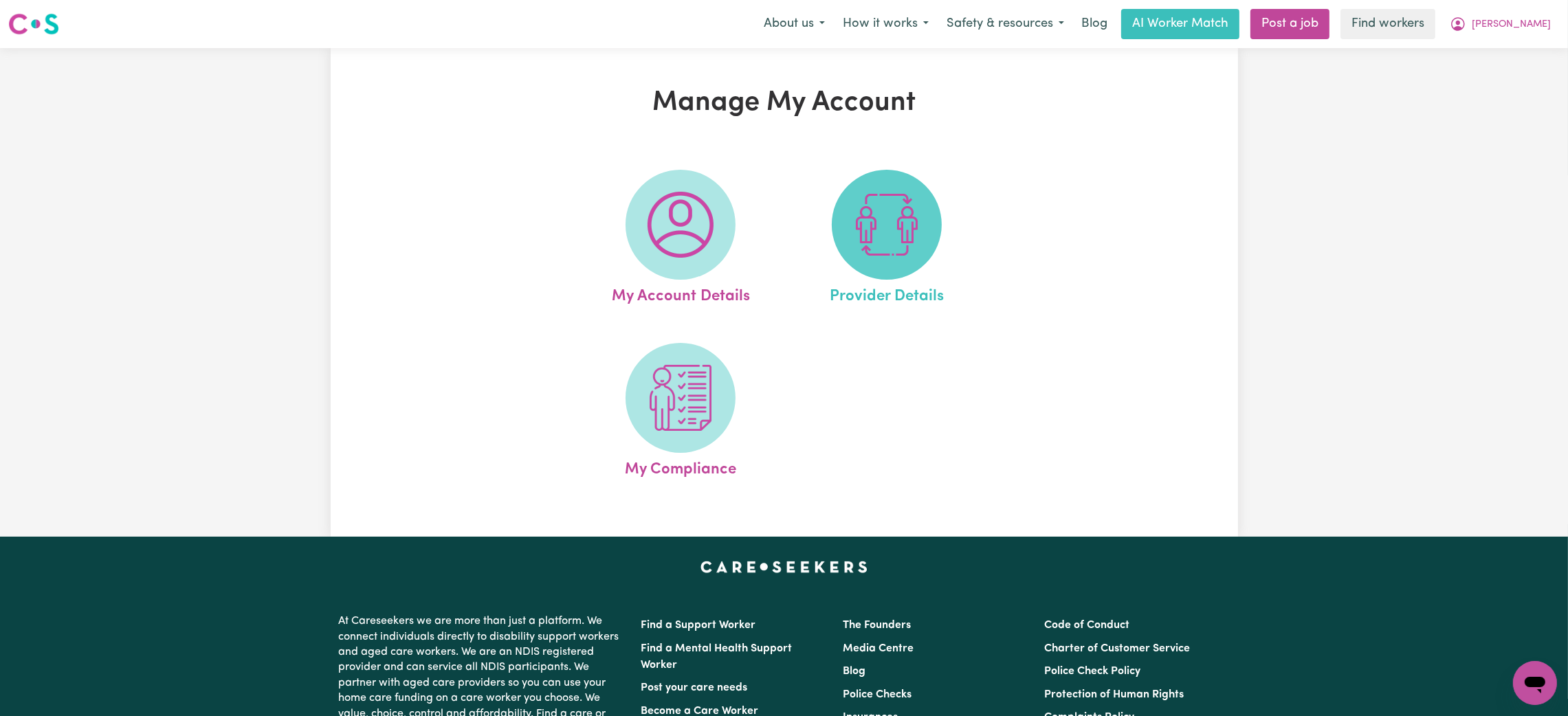
click at [873, 227] on img at bounding box center [886, 224] width 66 height 66
select select "PRIVATELY"
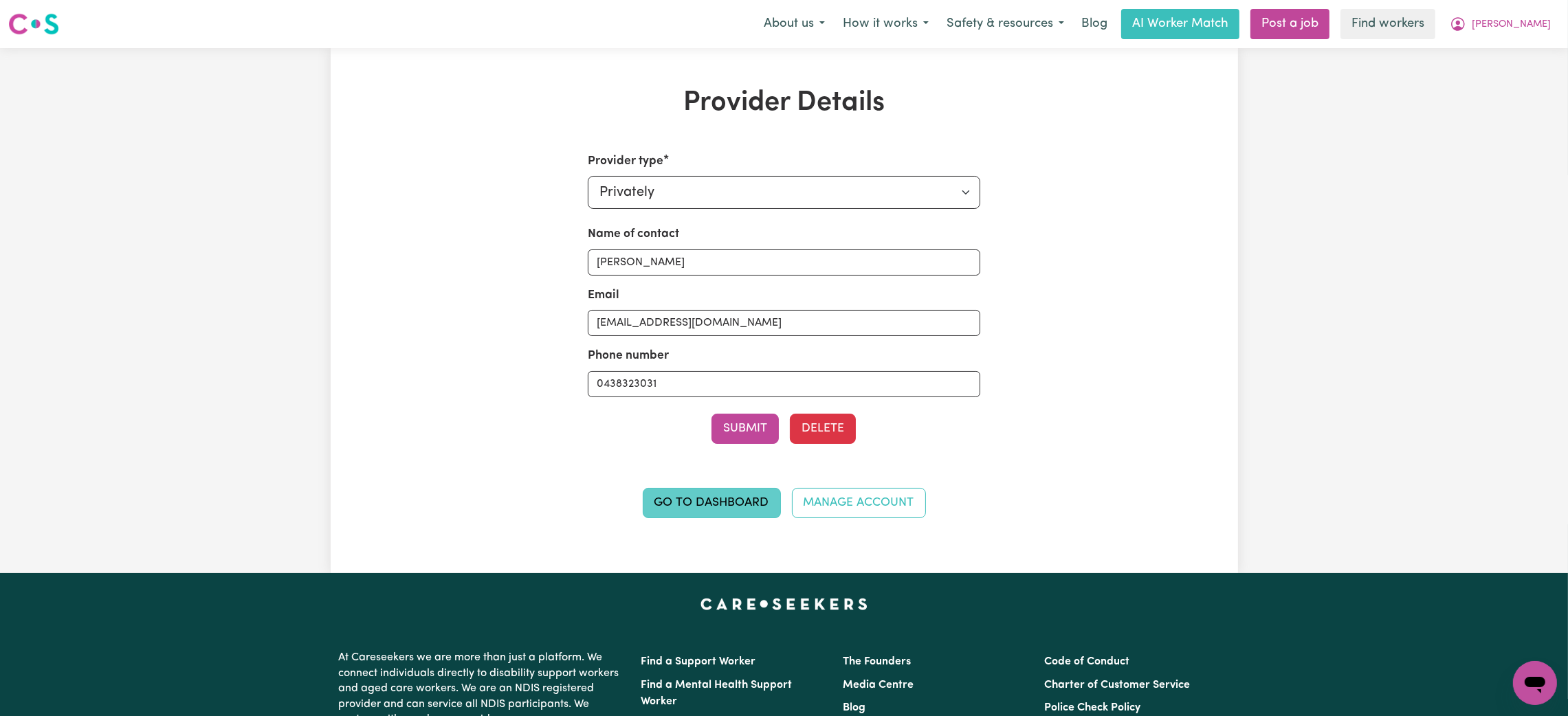
click at [694, 515] on link "Go to Dashboard" at bounding box center [712, 503] width 138 height 30
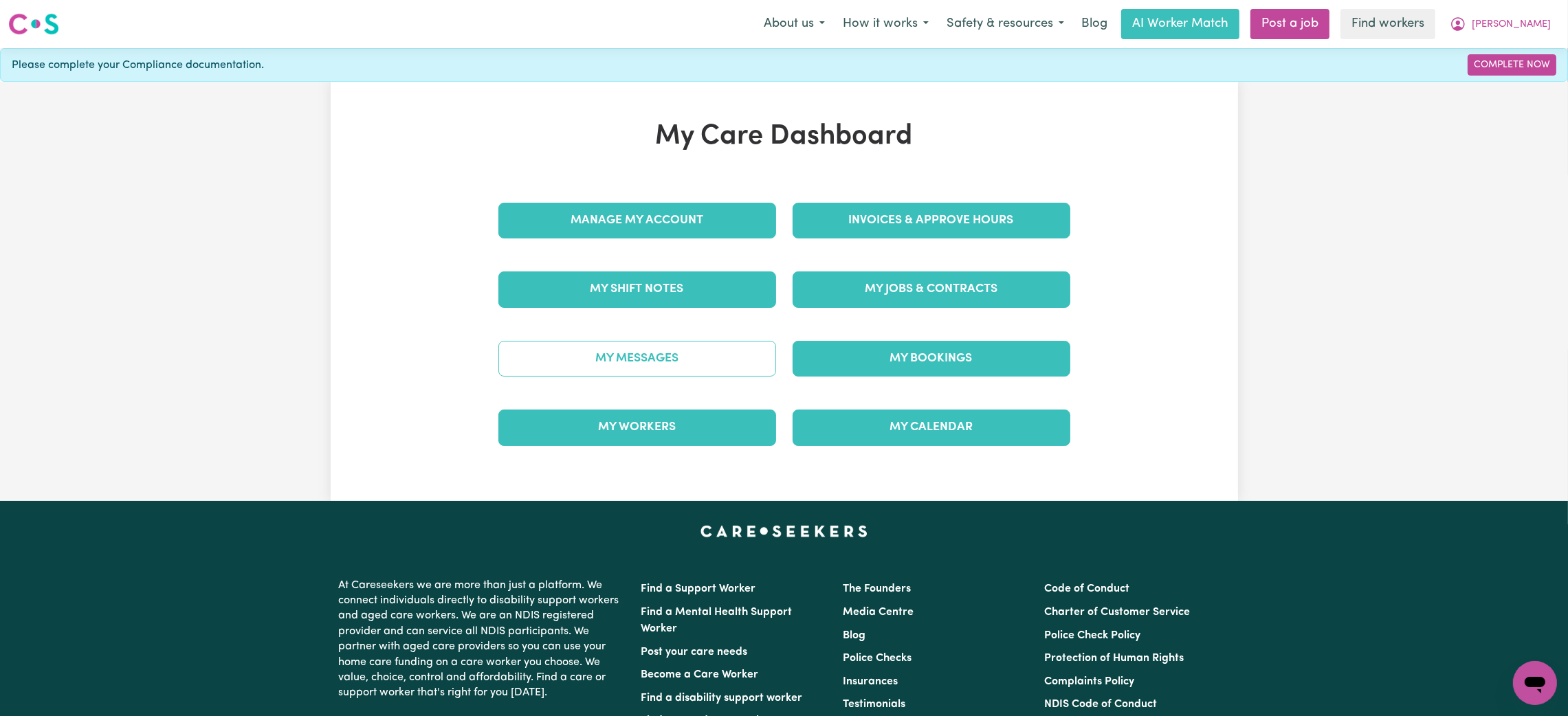
click at [684, 360] on link "My Messages" at bounding box center [637, 358] width 277 height 36
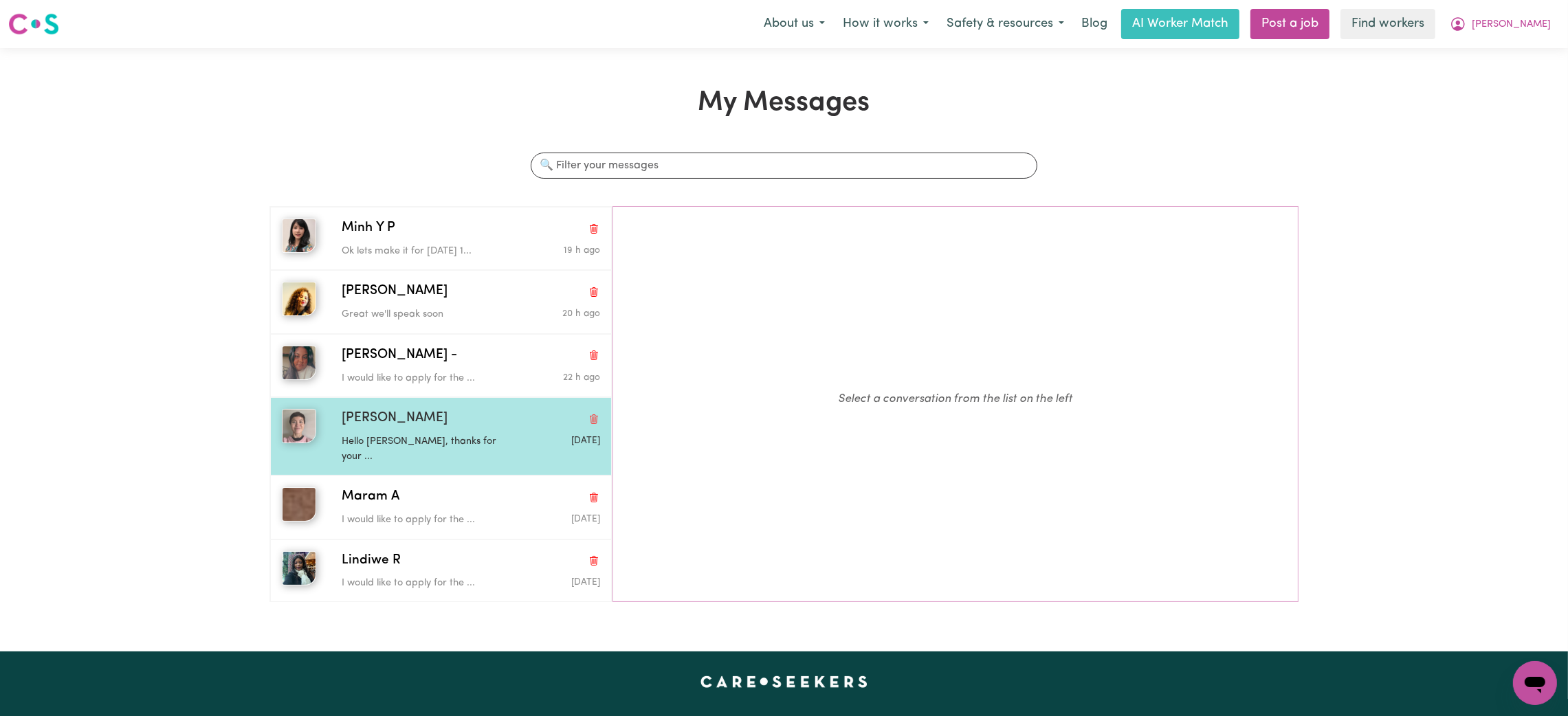
click at [437, 435] on p "Hello Yasuyo, thanks for your ..." at bounding box center [428, 449] width 173 height 29
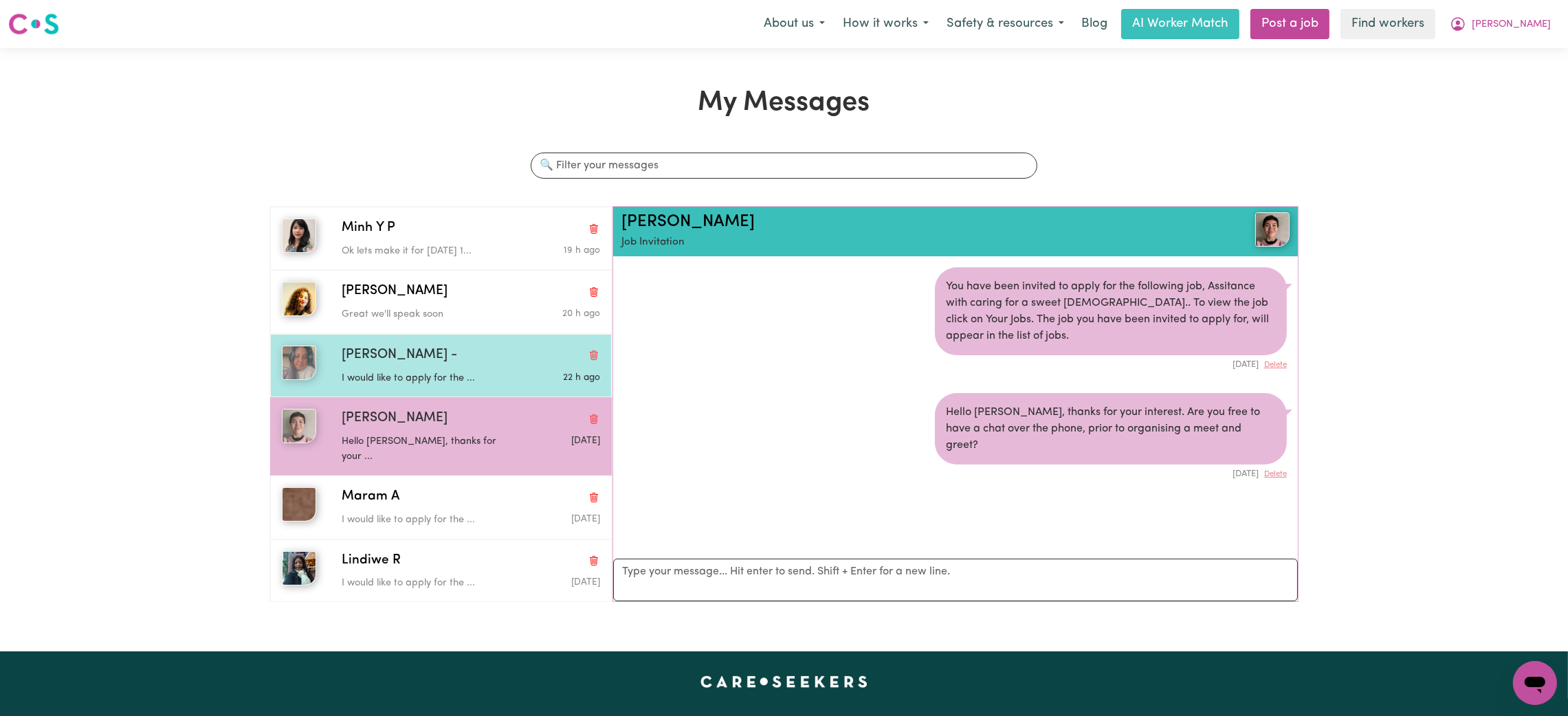
scroll to position [8, 0]
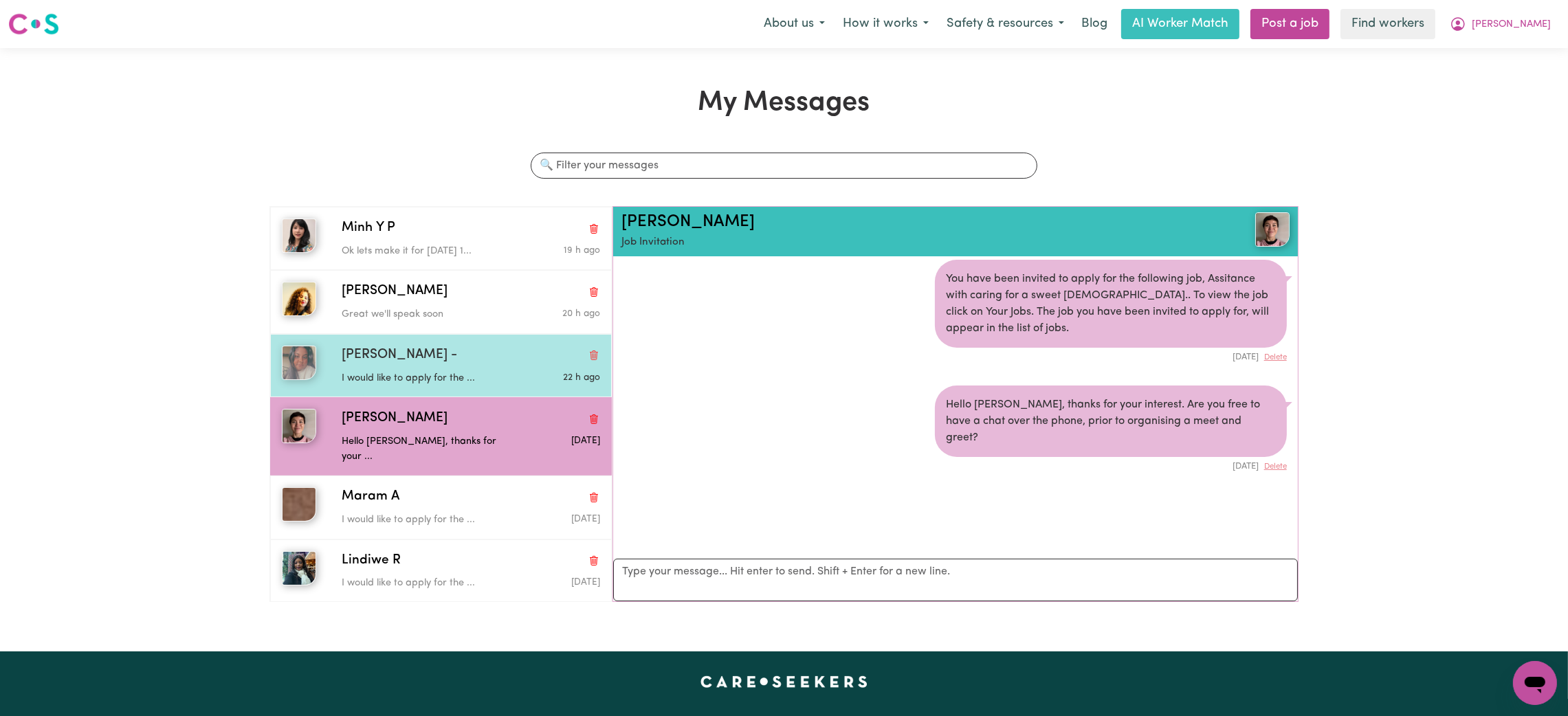
click at [419, 387] on div "Arpanpreet - I would like to apply for the ... 22 h ago" at bounding box center [441, 366] width 342 height 63
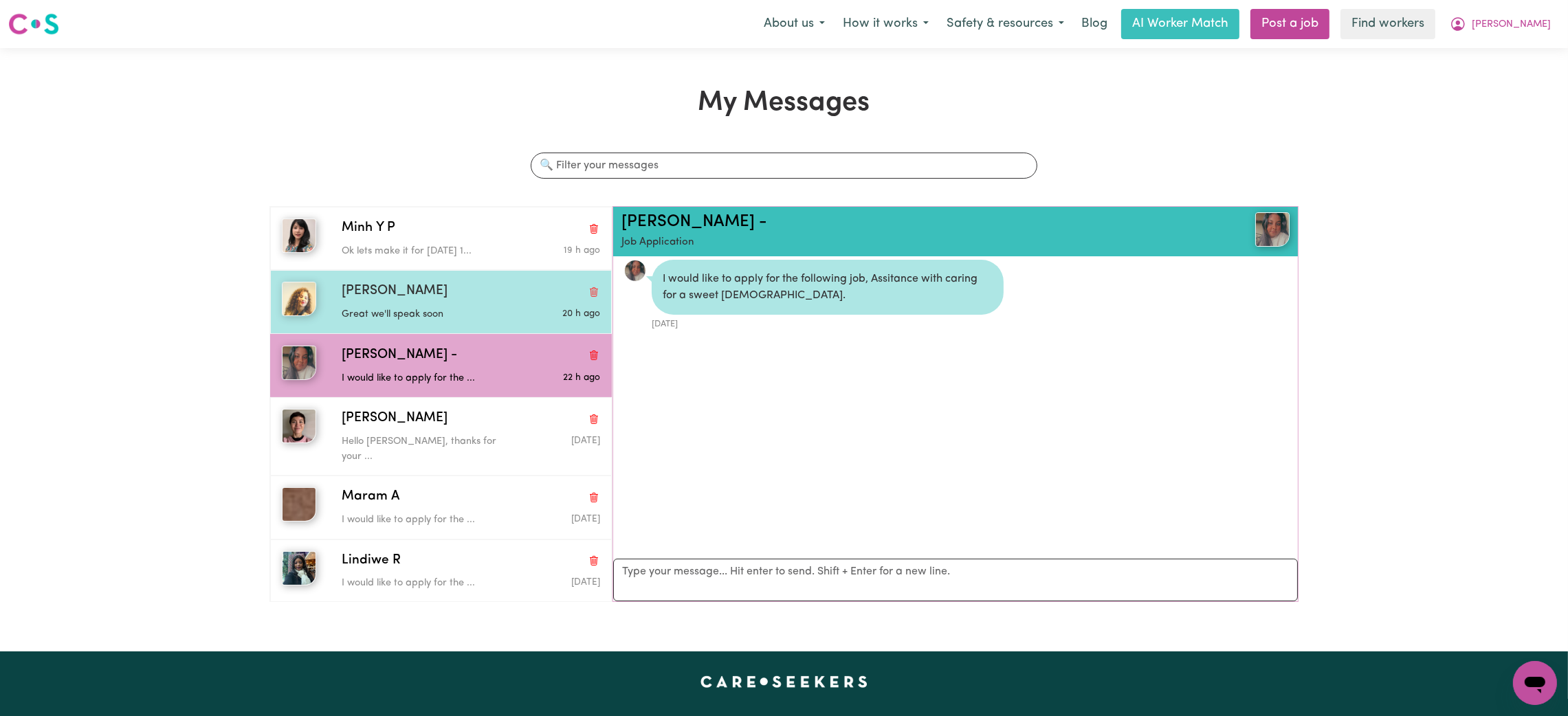
click at [430, 299] on div "Jazz Davies" at bounding box center [471, 291] width 258 height 20
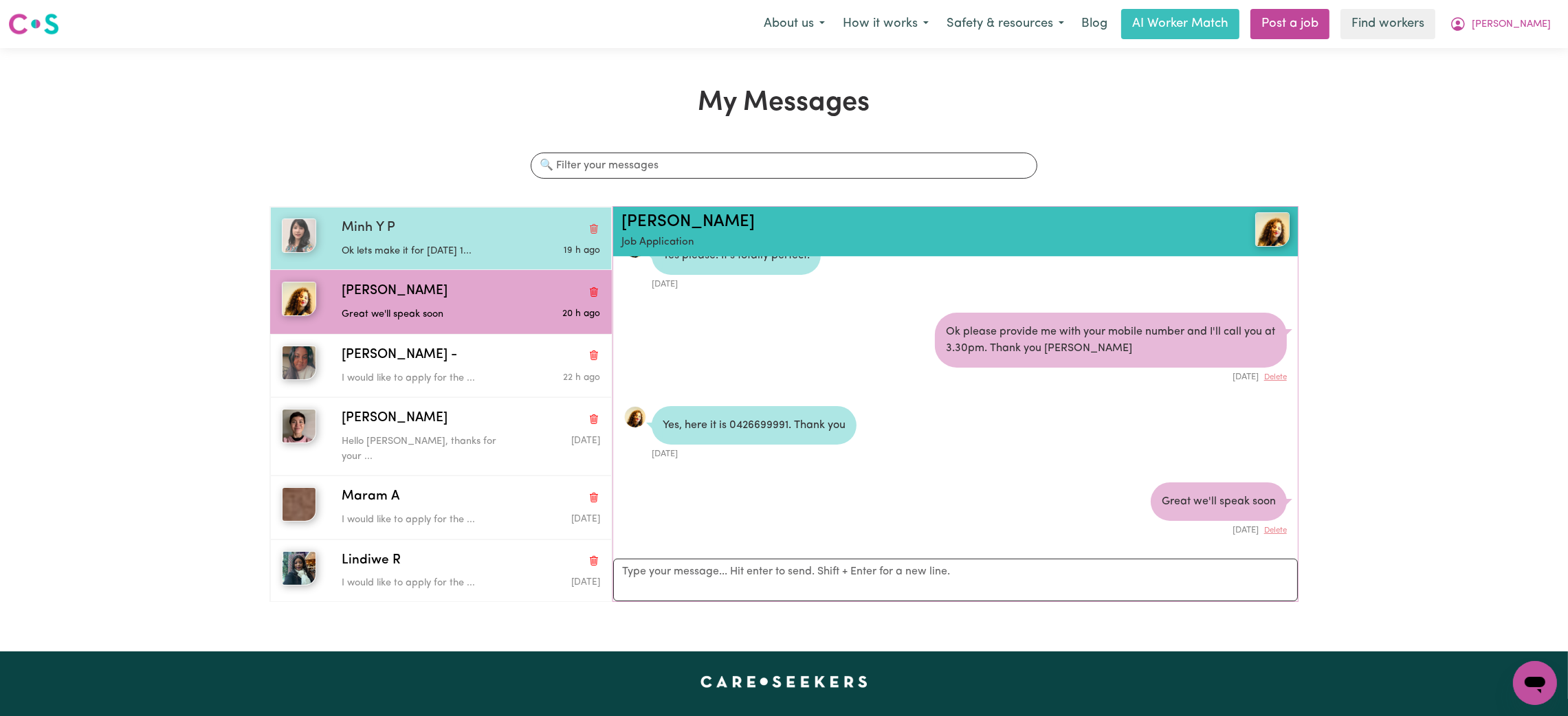
click at [449, 245] on p "Ok lets make it for tomorrow 1..." at bounding box center [428, 251] width 173 height 15
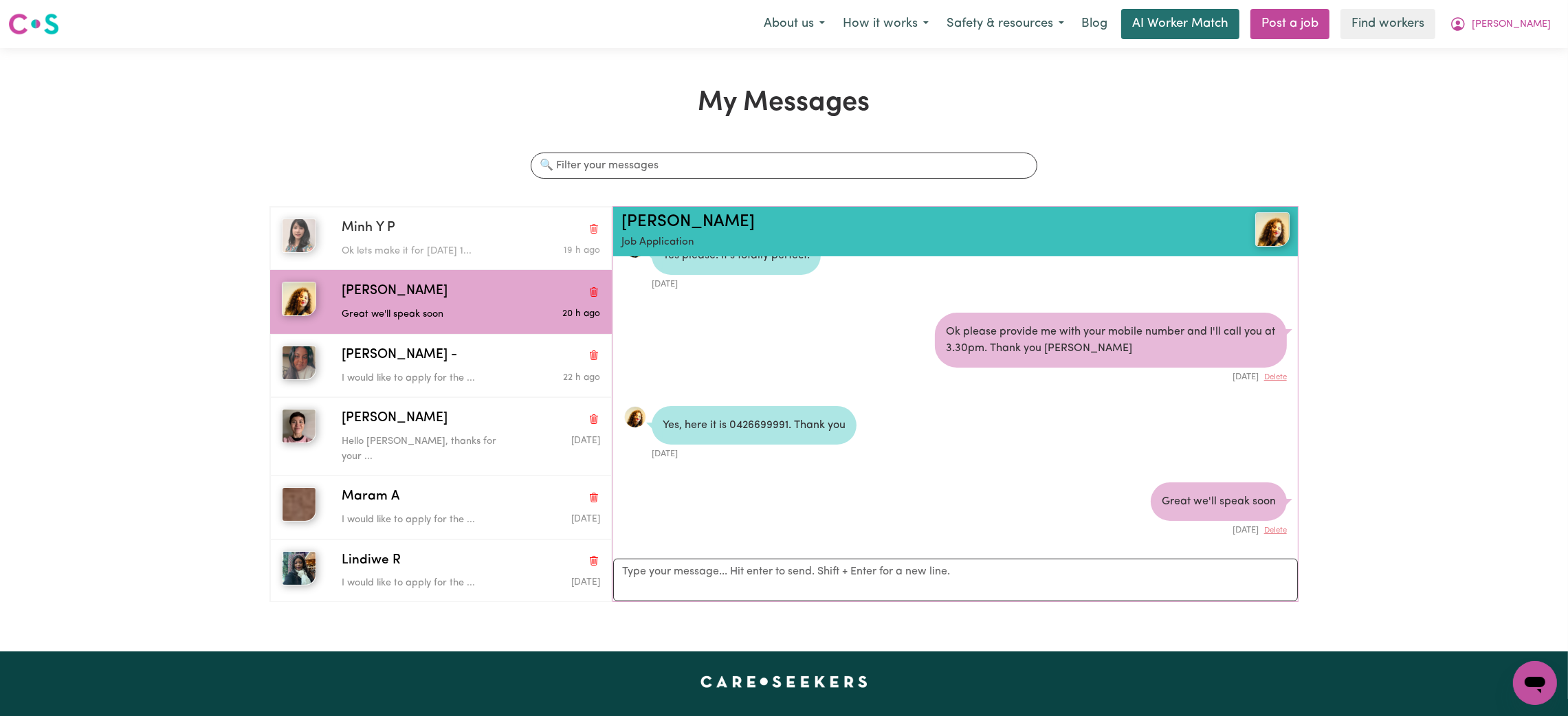
scroll to position [527, 0]
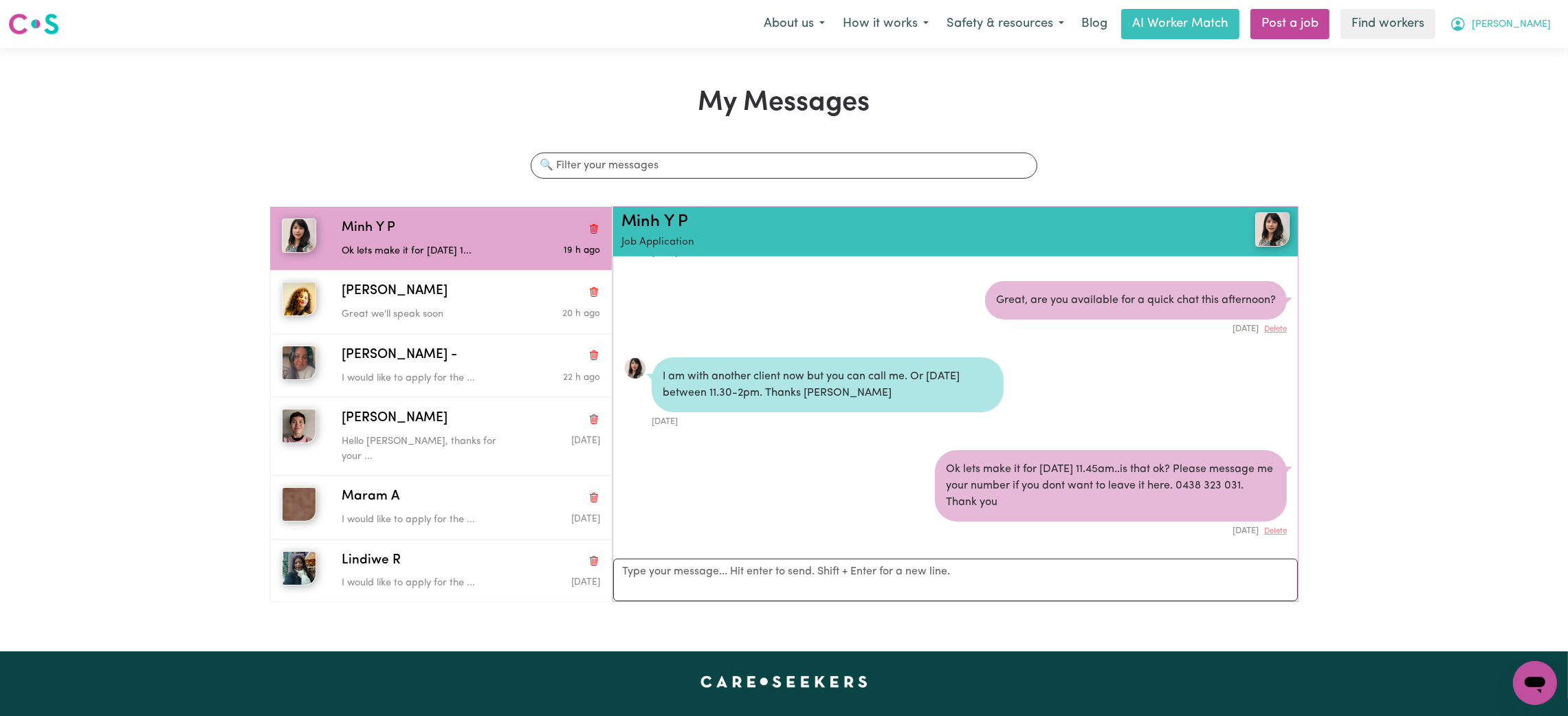
click at [1532, 23] on span "[PERSON_NAME]" at bounding box center [1511, 25] width 79 height 15
click at [1512, 49] on link "My Dashboard" at bounding box center [1504, 53] width 109 height 26
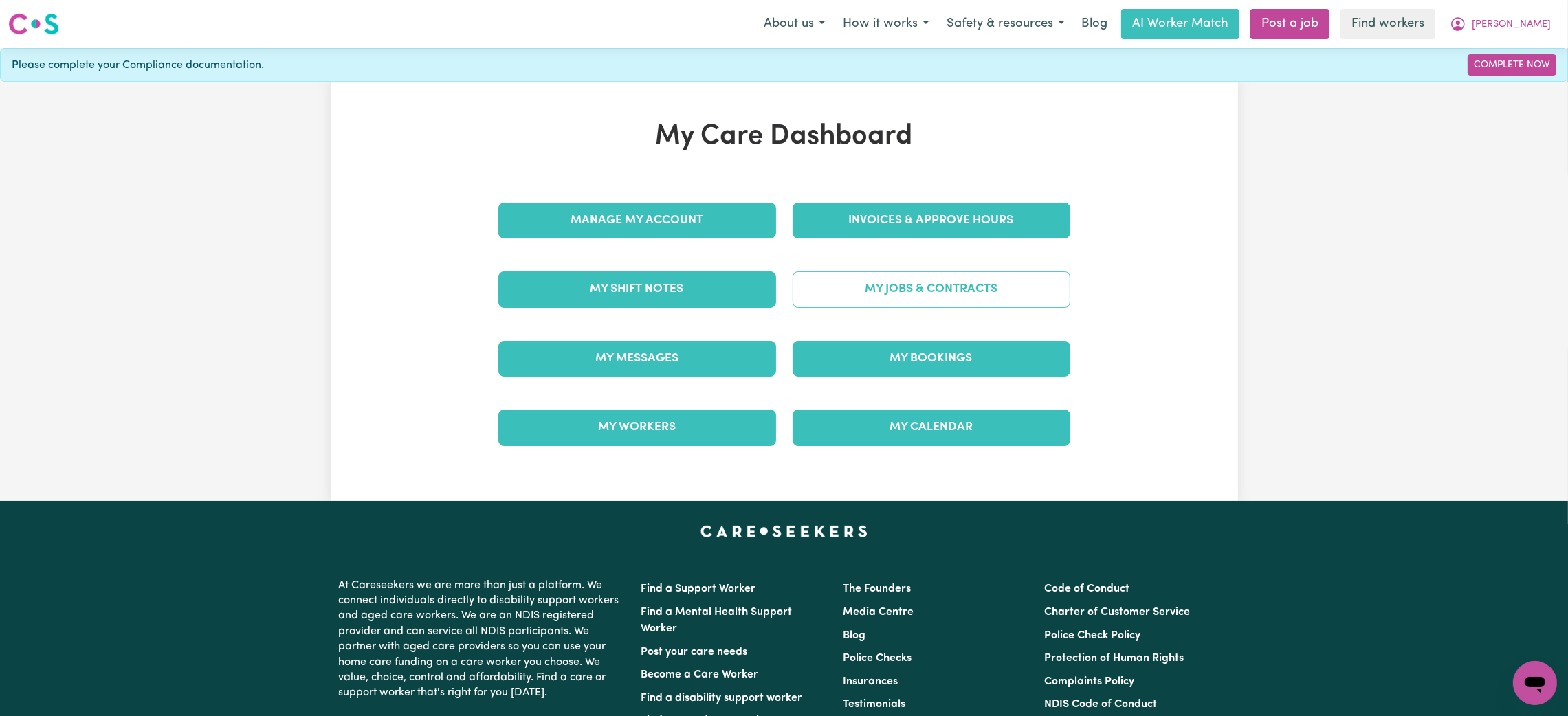
click at [832, 292] on link "My Jobs & Contracts" at bounding box center [931, 289] width 277 height 36
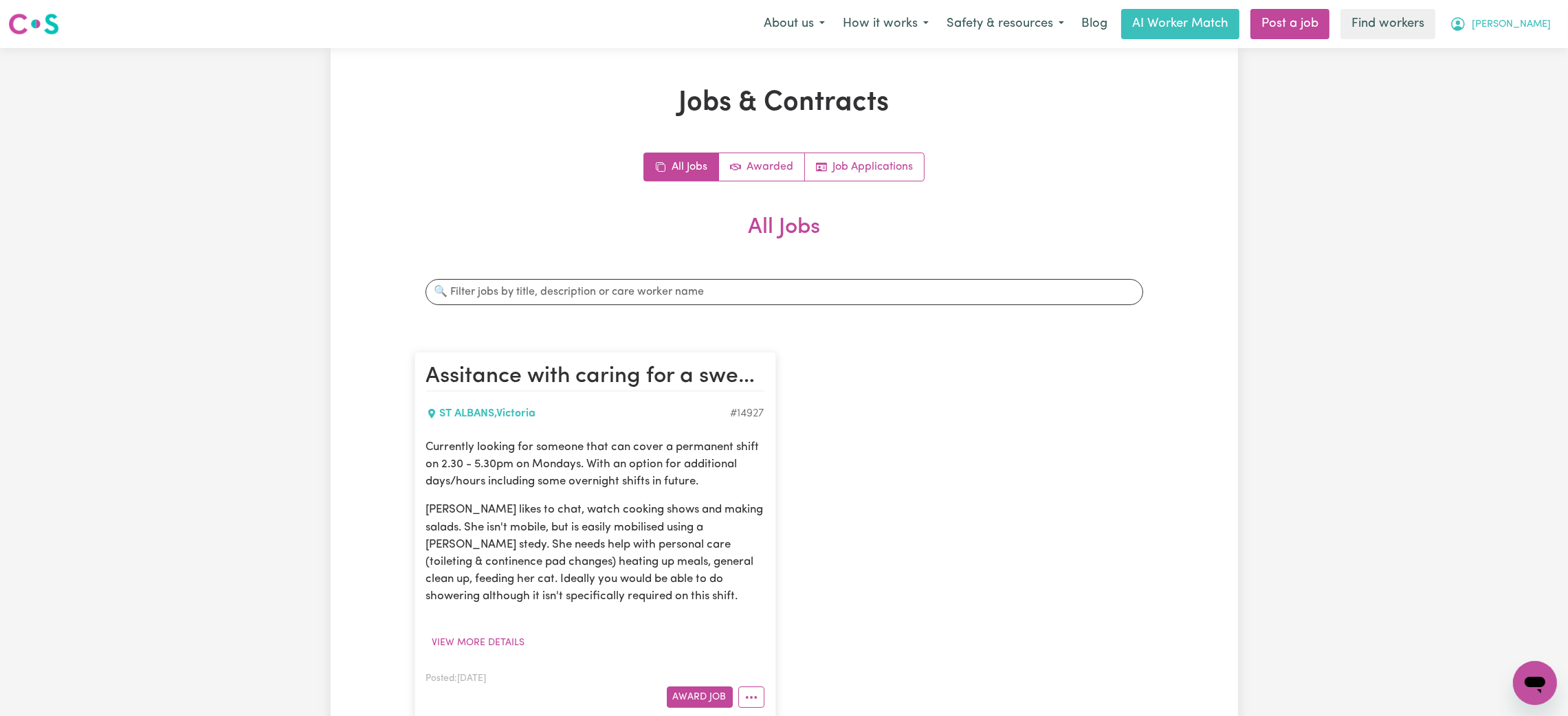
click at [1528, 25] on button "[PERSON_NAME]" at bounding box center [1500, 24] width 119 height 29
click at [1509, 78] on link "Logout" at bounding box center [1504, 78] width 109 height 26
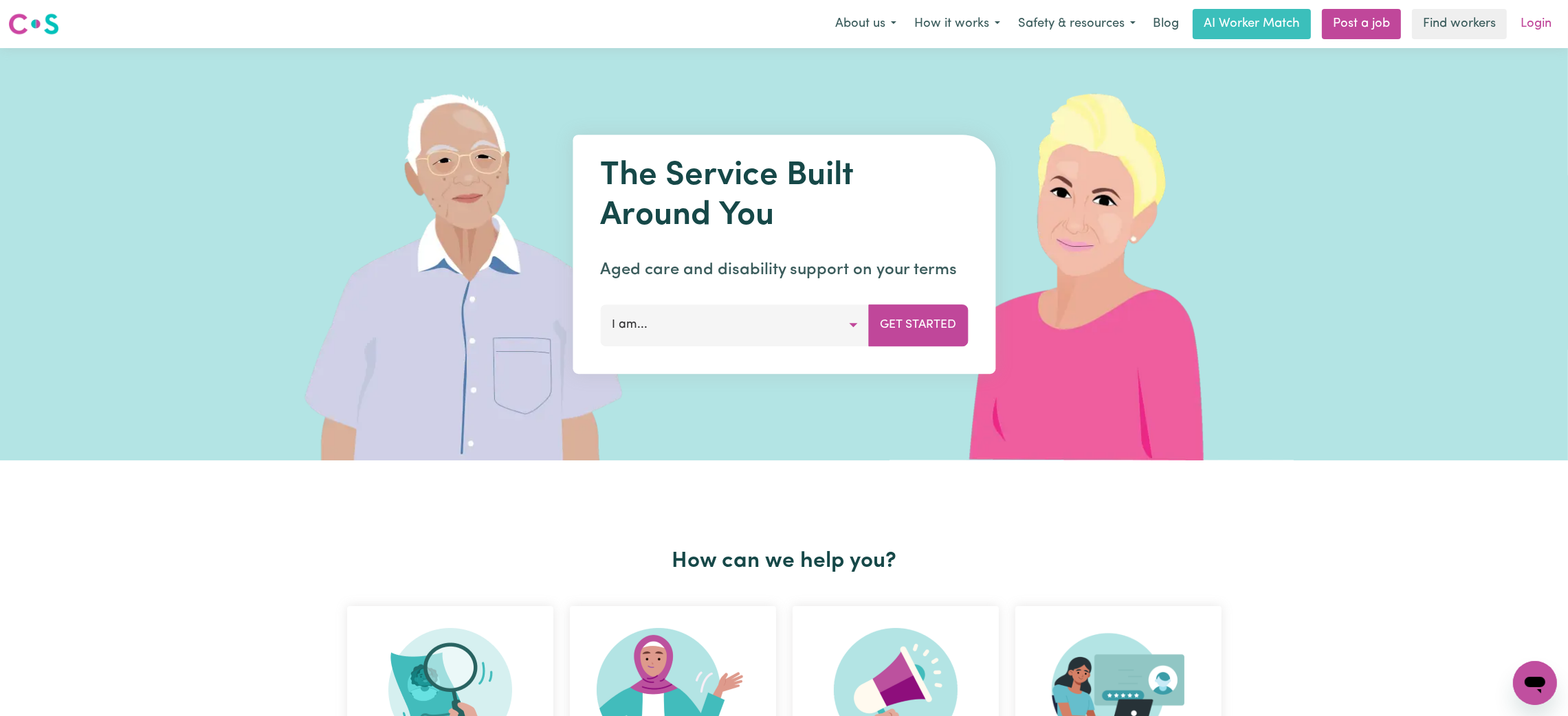
click at [1545, 23] on link "Login" at bounding box center [1535, 24] width 48 height 30
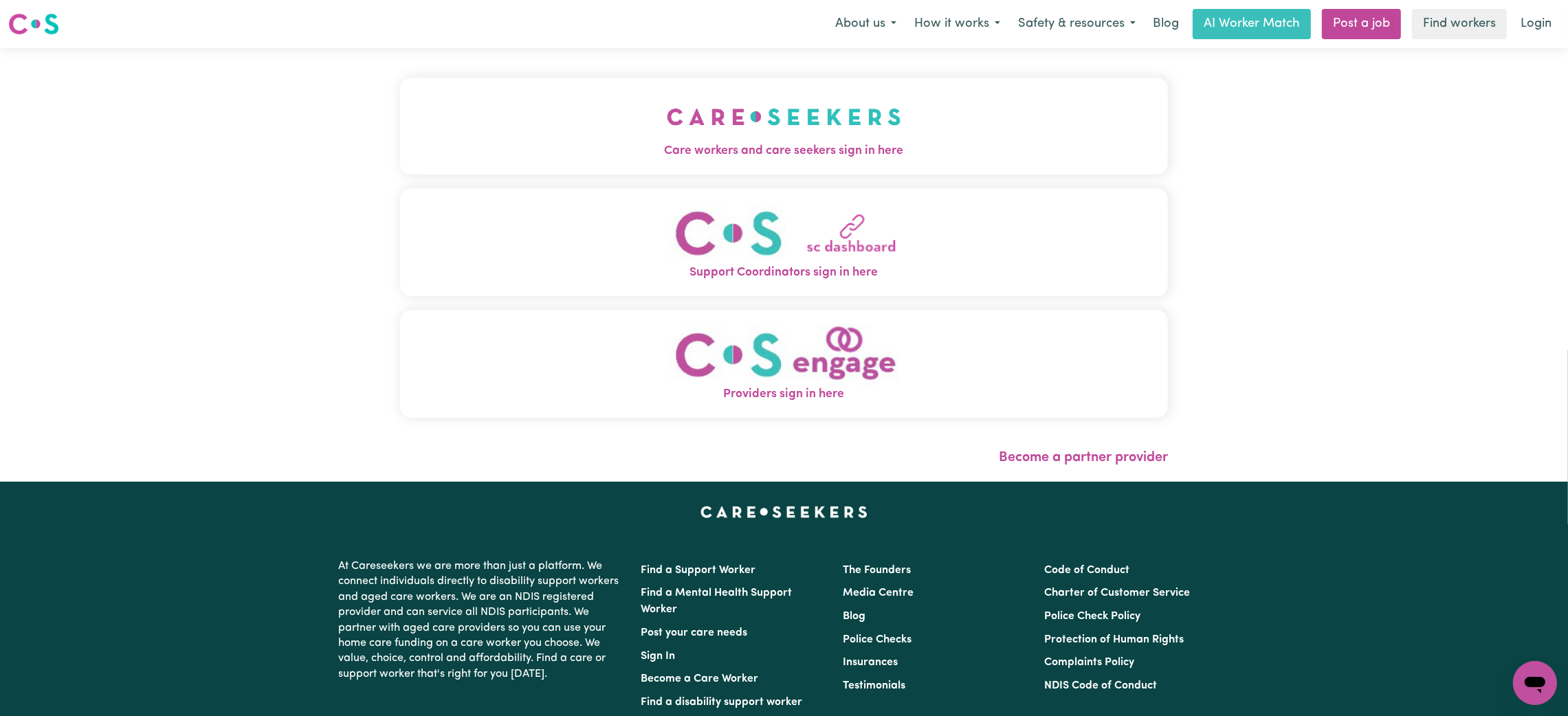
click at [866, 117] on img "Care workers and care seekers sign in here" at bounding box center [784, 117] width 235 height 51
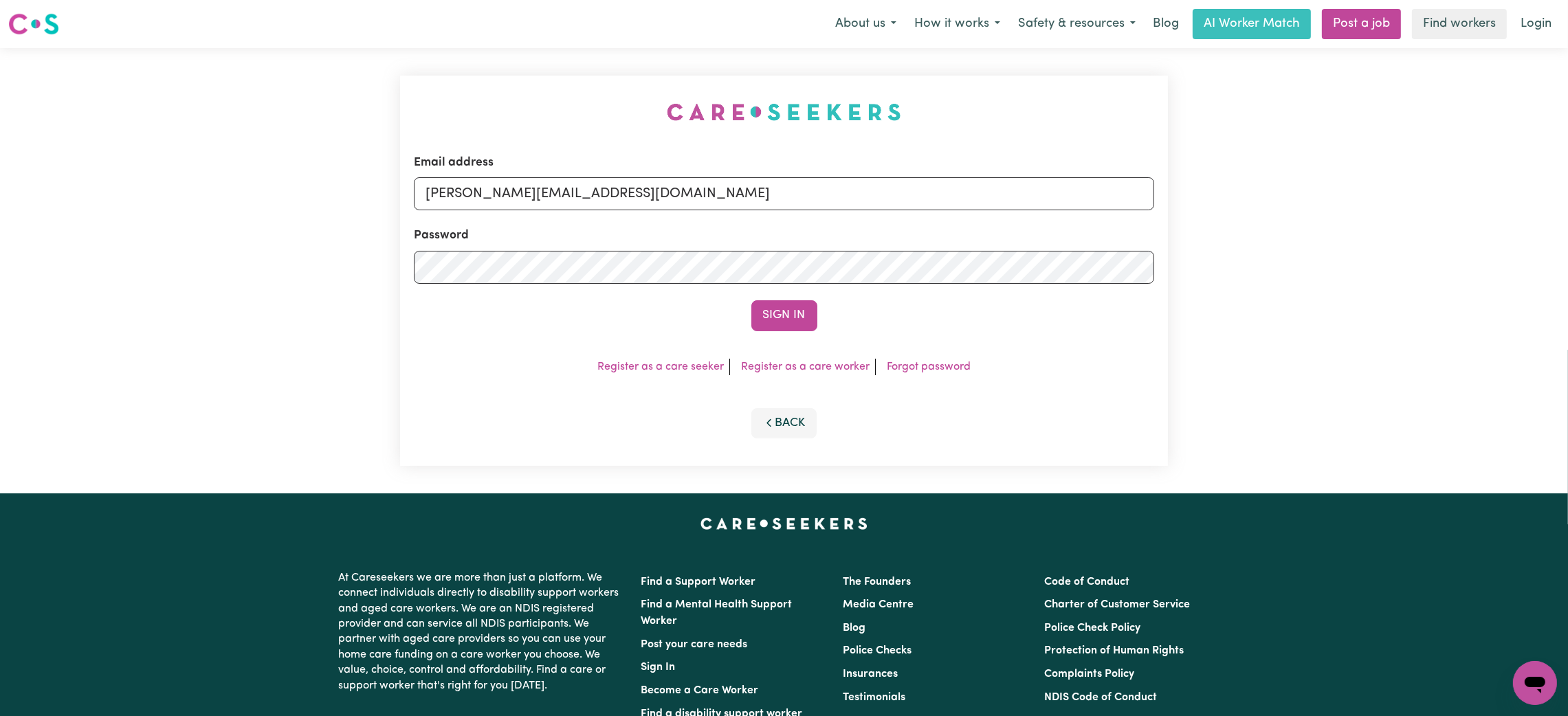
click at [659, 215] on form "Email address mikayla+engage@careseekers.com.au Password Sign In" at bounding box center [784, 243] width 740 height 178
click at [657, 191] on input "mikayla+engage@careseekers.com.au" at bounding box center [784, 194] width 740 height 33
drag, startPoint x: 494, startPoint y: 193, endPoint x: 991, endPoint y: 209, distance: 497.3
click at [991, 209] on input "superuser~mikayla@careseekers.com.au" at bounding box center [784, 194] width 740 height 33
type input "superuser~limindeng92@gmail.com"
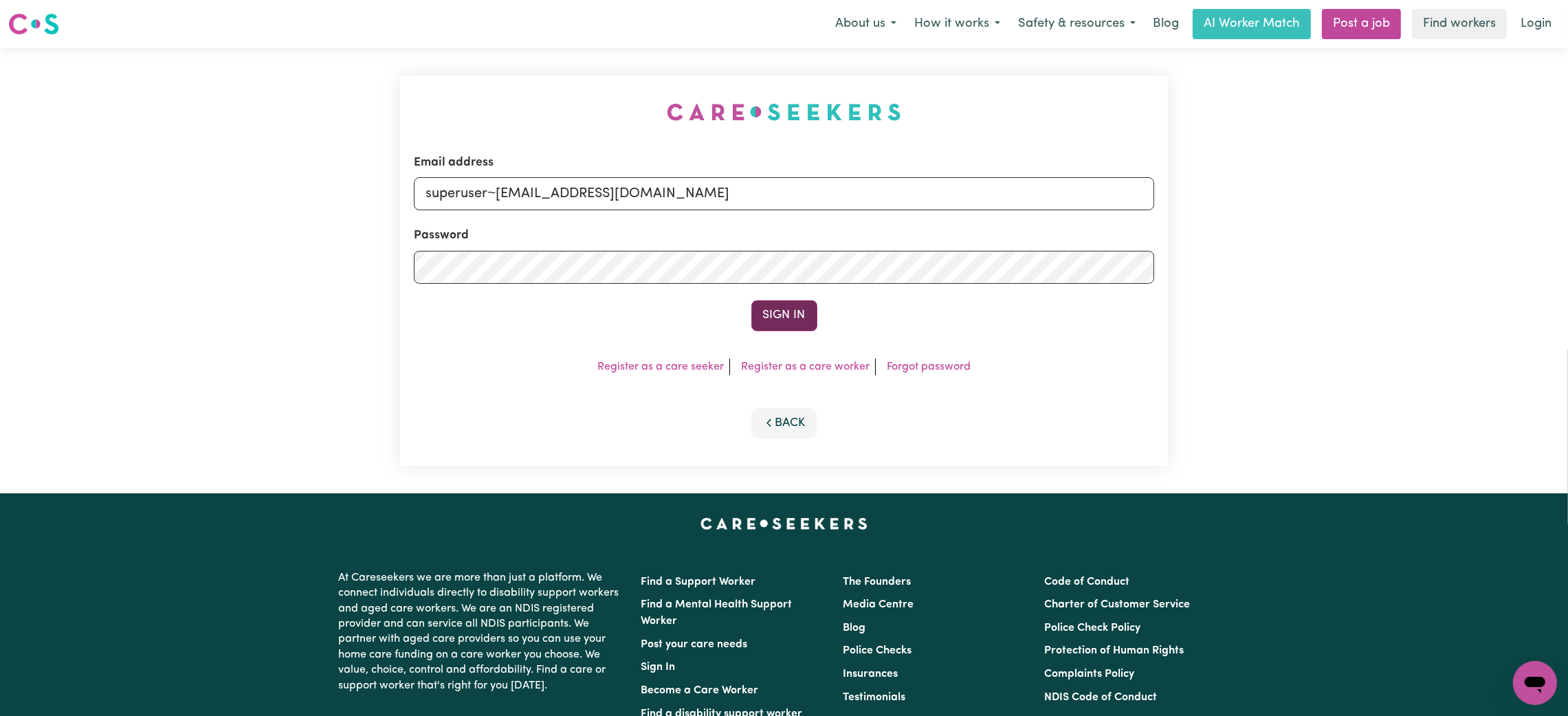
click at [801, 317] on button "Sign In" at bounding box center [784, 316] width 66 height 30
